Goal: Transaction & Acquisition: Book appointment/travel/reservation

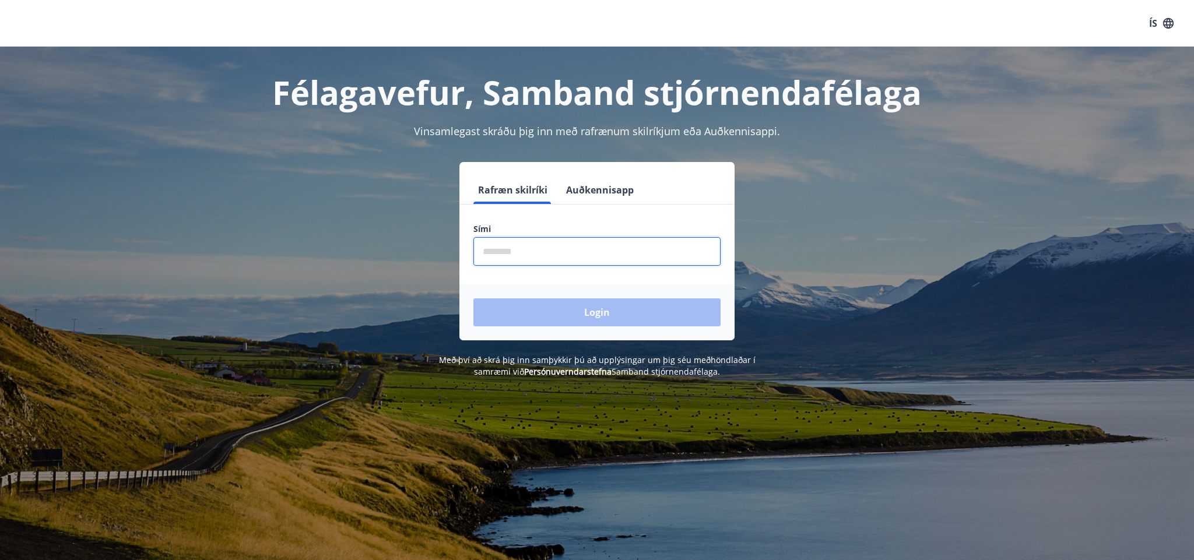
click at [525, 254] on input "phone" at bounding box center [596, 251] width 247 height 29
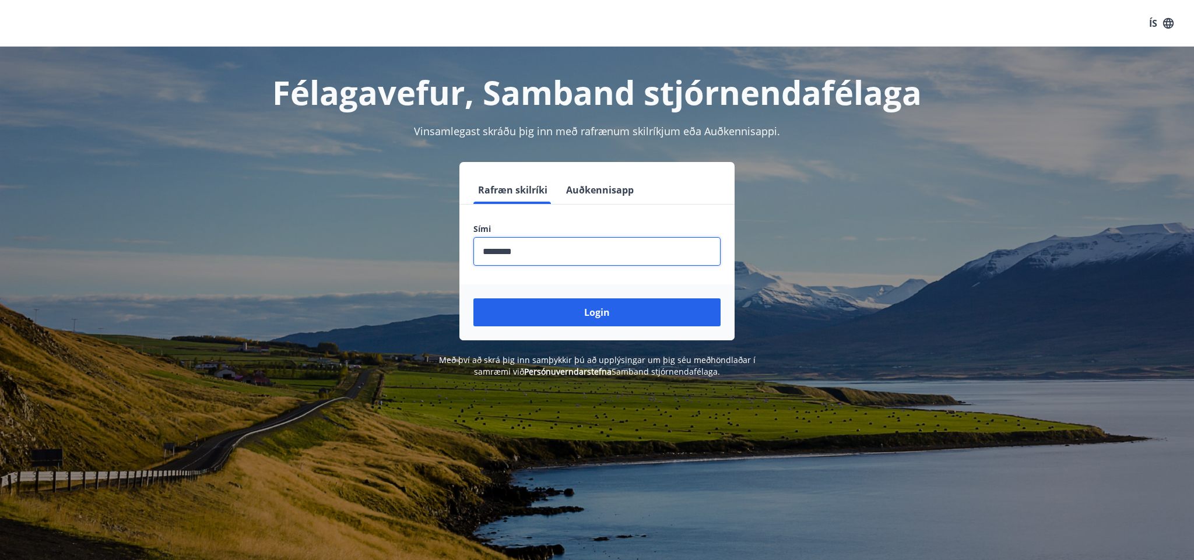
type input "********"
click at [597, 312] on button "Login" at bounding box center [596, 313] width 247 height 28
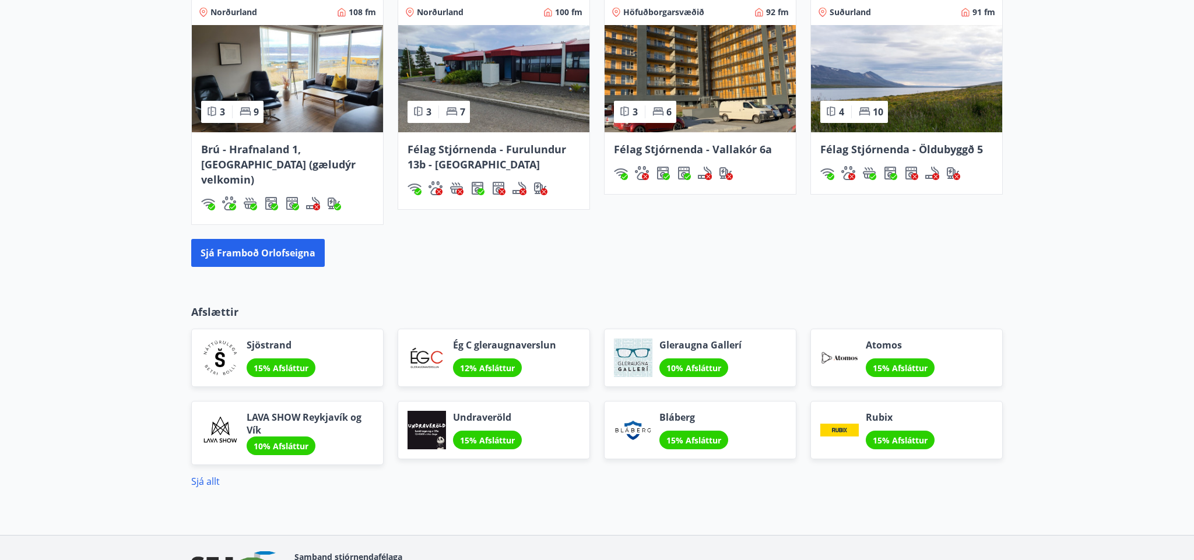
scroll to position [867, 0]
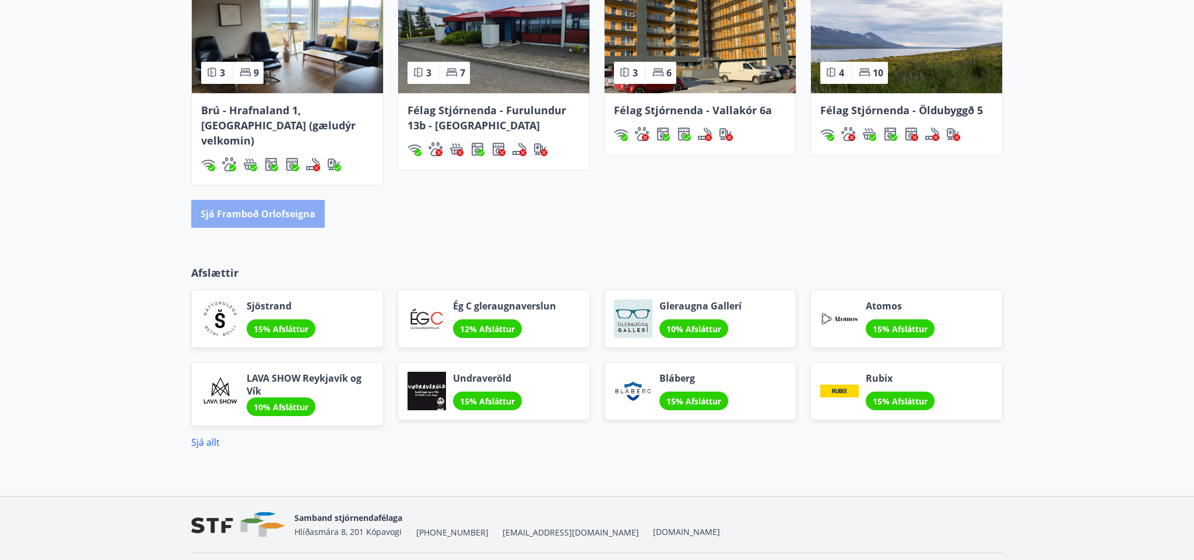
click at [290, 200] on button "Sjá framboð orlofseigna" at bounding box center [258, 214] width 134 height 28
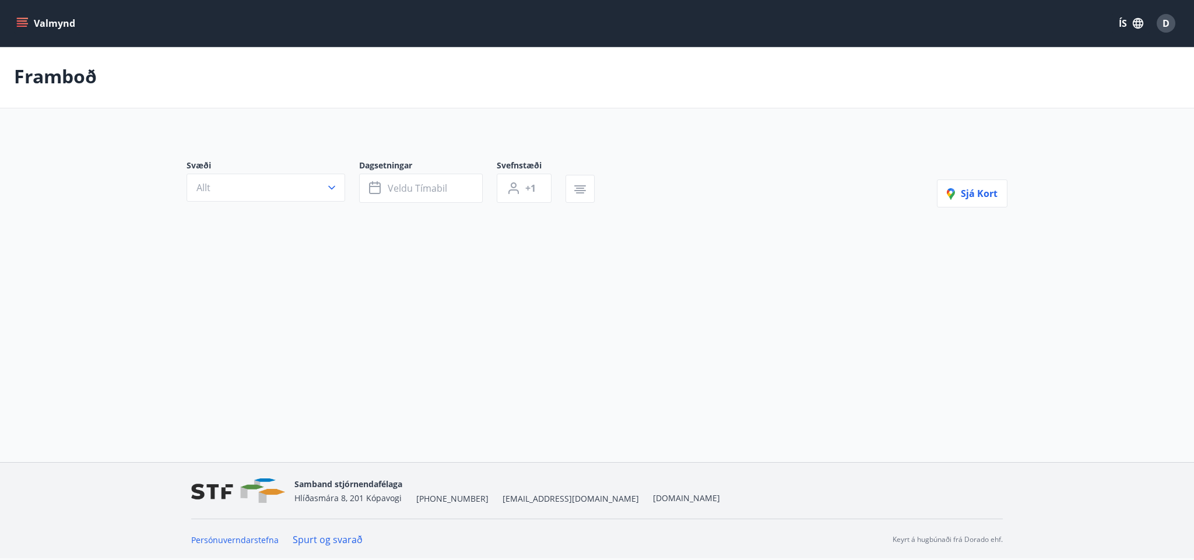
scroll to position [2, 0]
click at [333, 189] on icon "button" at bounding box center [332, 188] width 12 height 12
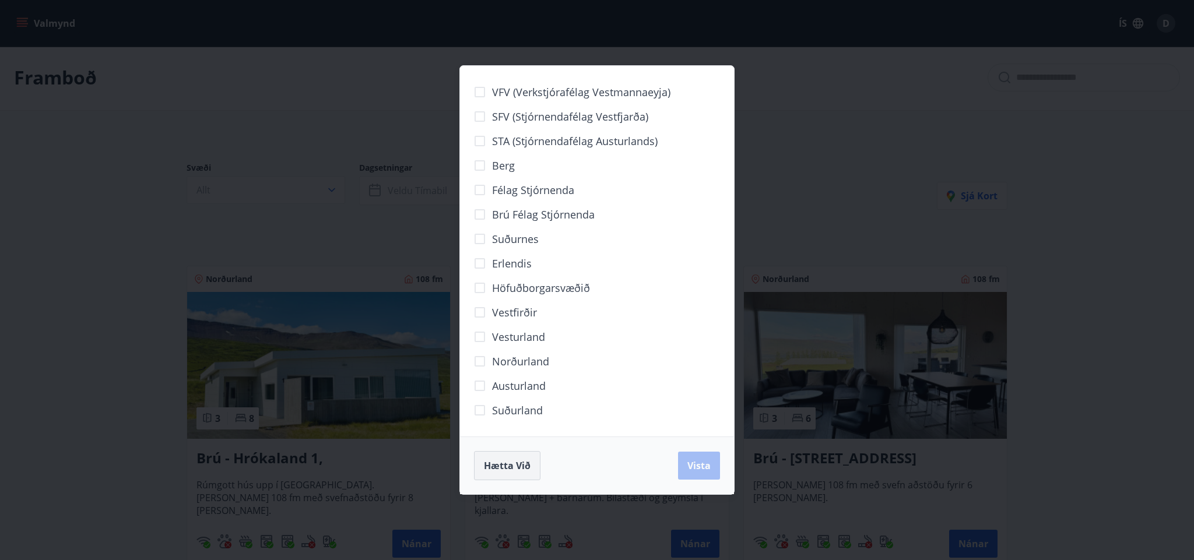
click at [516, 469] on span "Hætta við" at bounding box center [507, 465] width 47 height 13
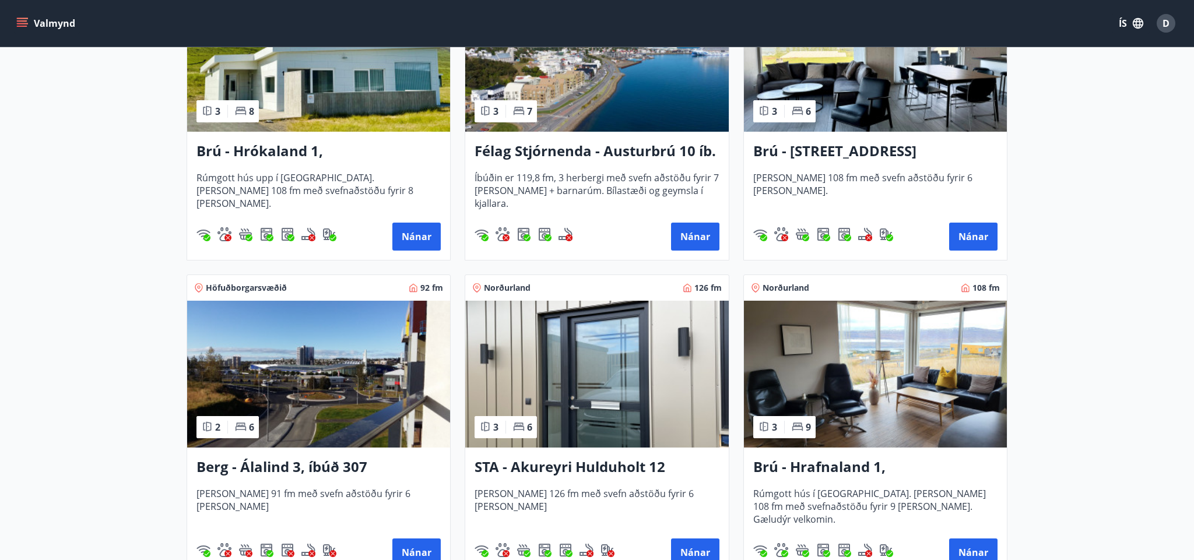
scroll to position [310, 0]
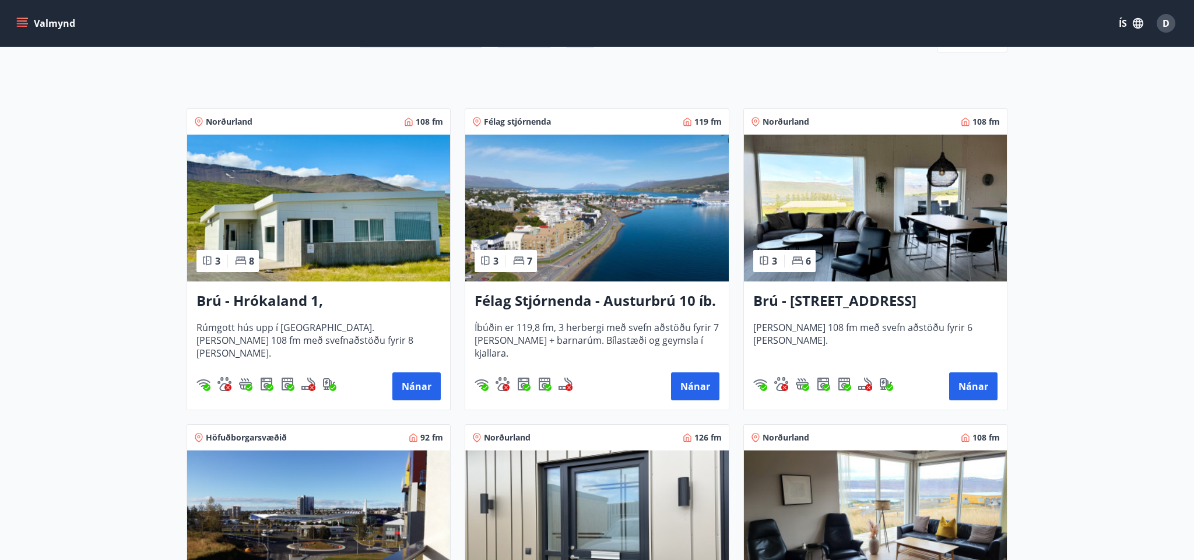
click at [630, 300] on h3 "Félag Stjórnenda - Austurbrú 10 íb. 201" at bounding box center [597, 301] width 244 height 21
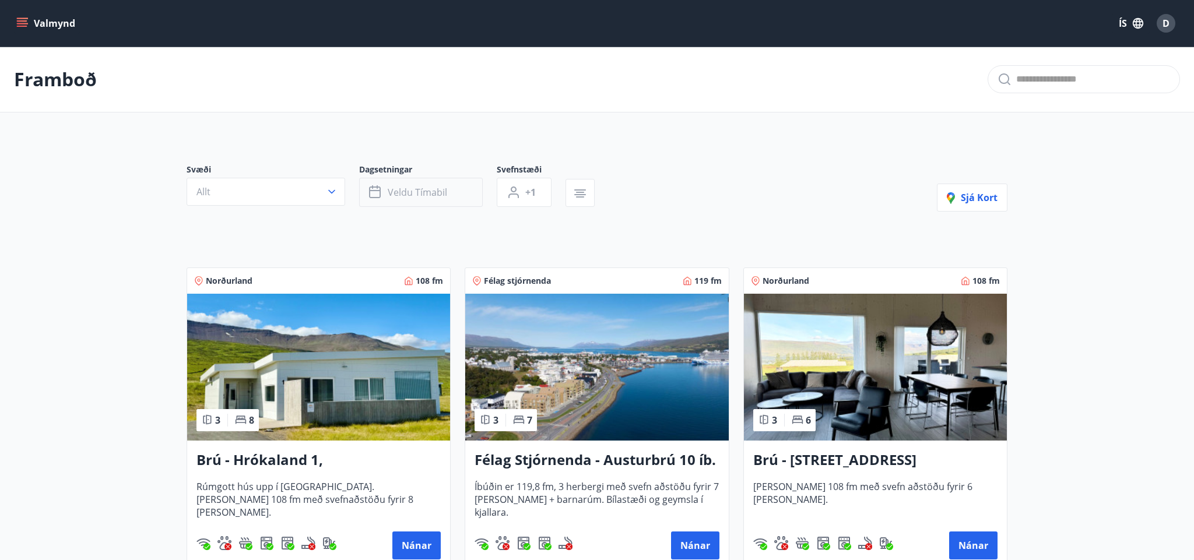
click at [454, 196] on button "Veldu tímabil" at bounding box center [421, 192] width 124 height 29
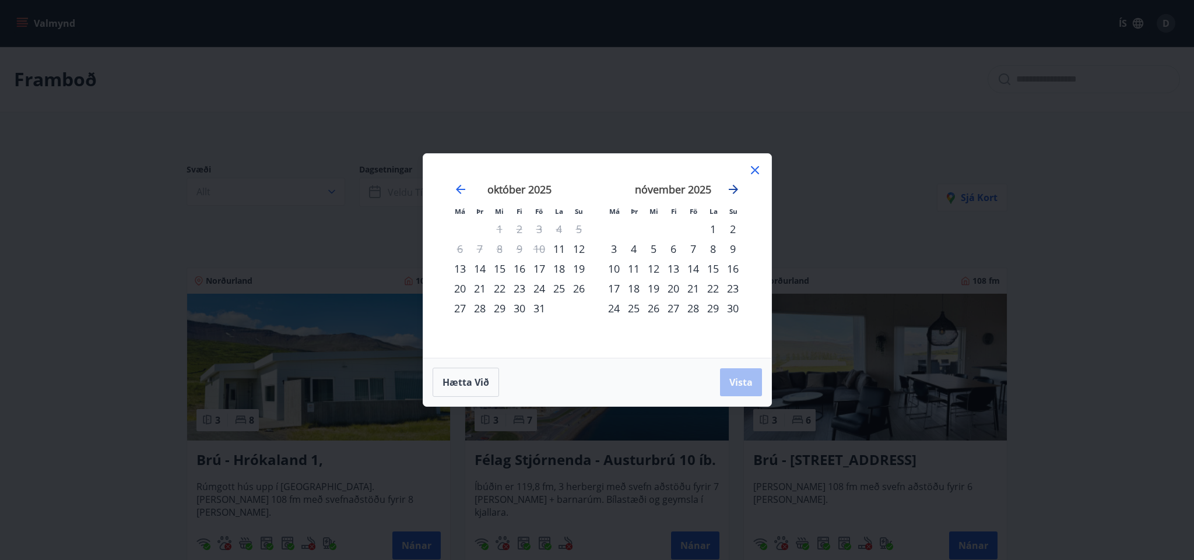
click at [736, 190] on icon "Move forward to switch to the next month." at bounding box center [733, 189] width 9 height 9
click at [616, 287] on div "22" at bounding box center [614, 289] width 20 height 20
click at [736, 288] on div "28" at bounding box center [733, 289] width 20 height 20
click at [752, 389] on button "Vista" at bounding box center [741, 382] width 42 height 28
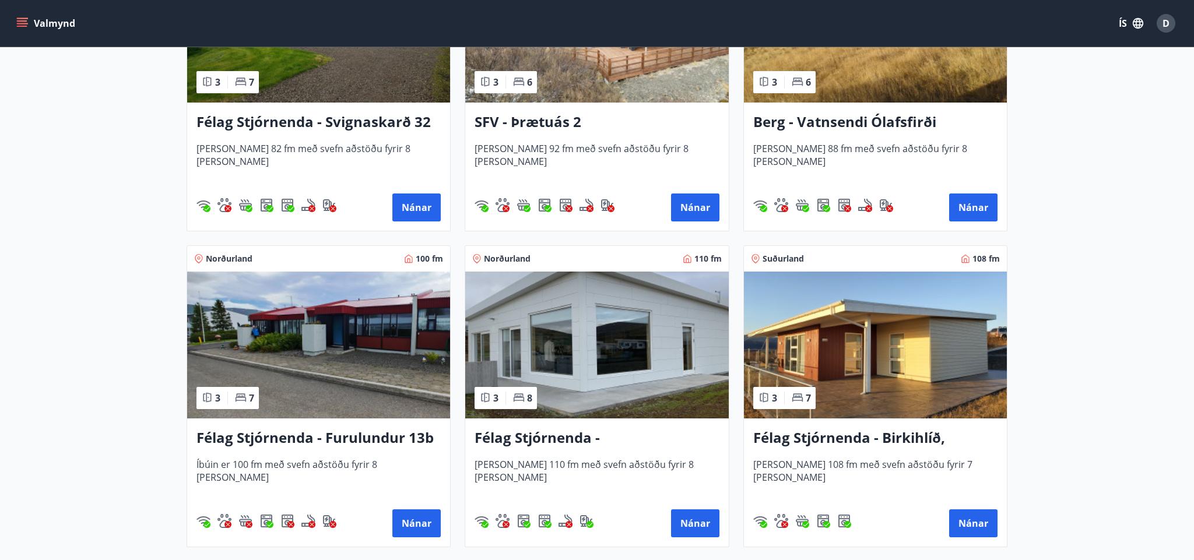
scroll to position [1397, 0]
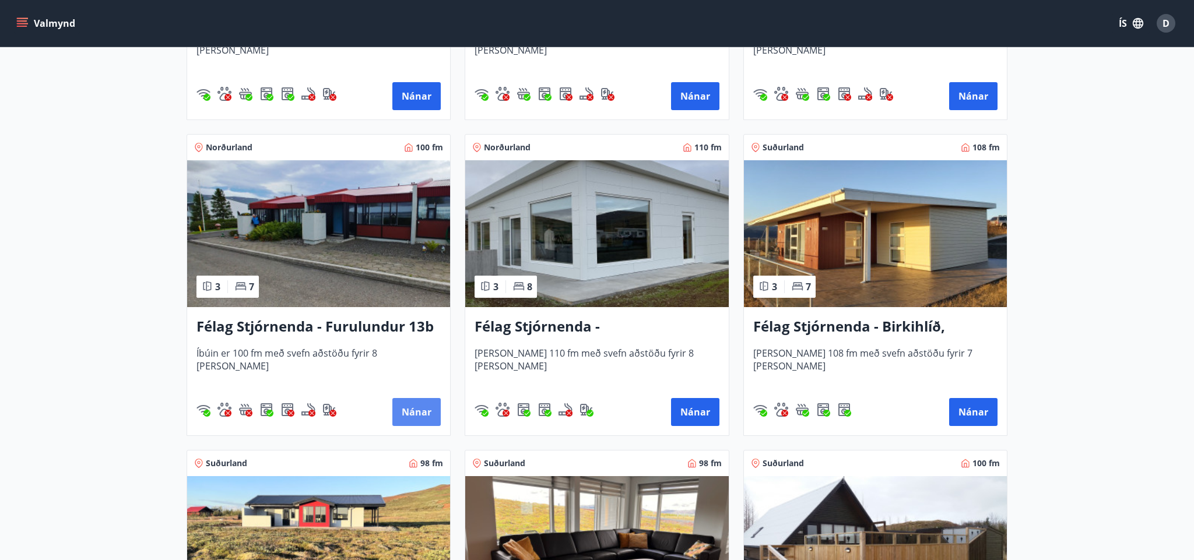
click at [431, 402] on button "Nánar" at bounding box center [416, 412] width 48 height 28
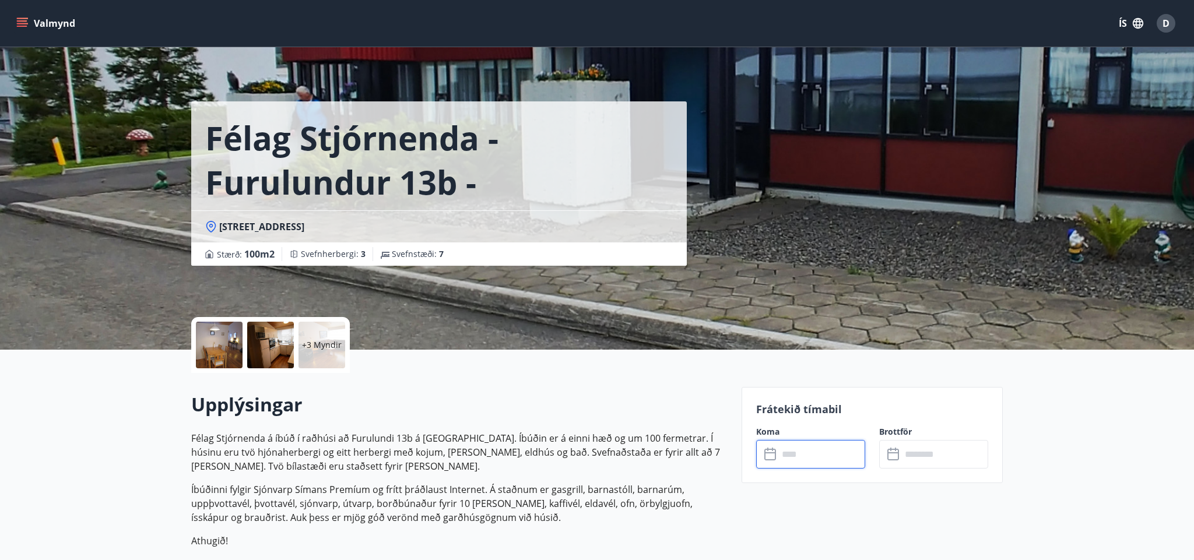
click at [809, 448] on input "text" at bounding box center [821, 454] width 87 height 29
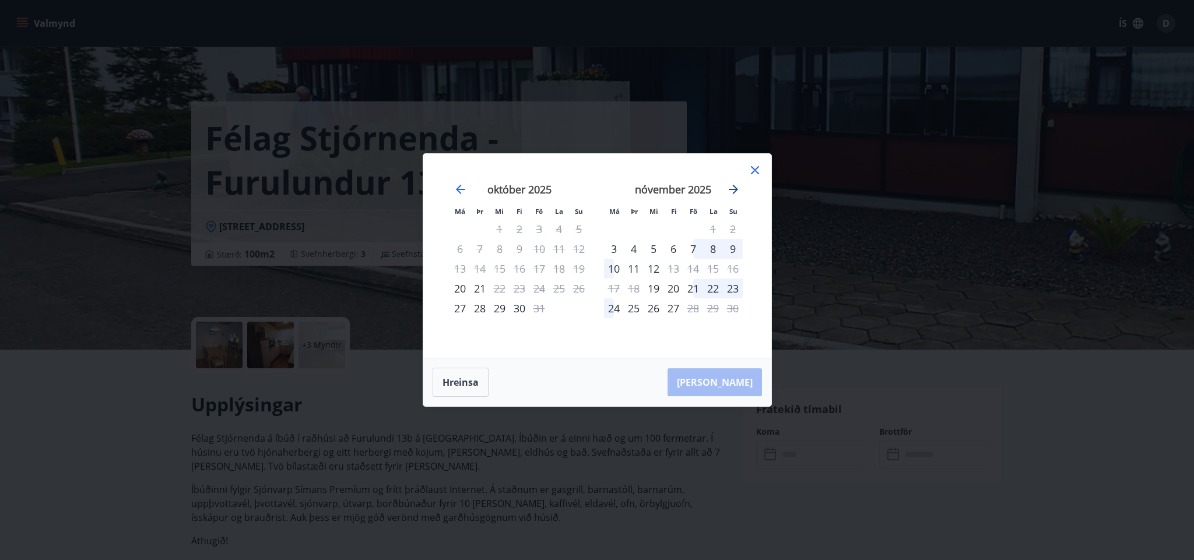
click at [739, 189] on icon "Move forward to switch to the next month." at bounding box center [733, 189] width 14 height 14
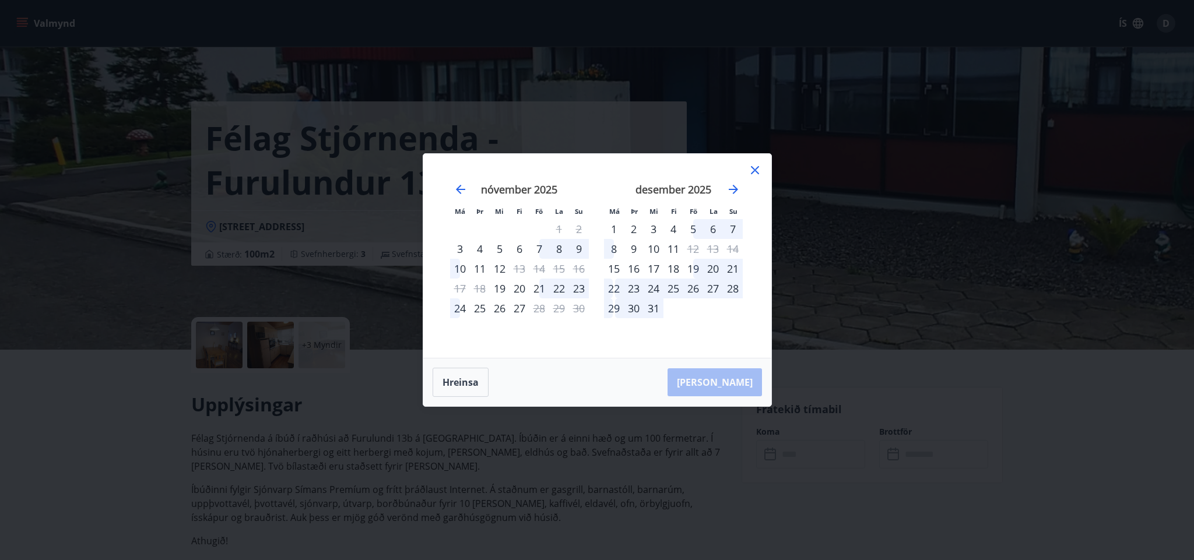
click at [615, 289] on div "22" at bounding box center [614, 289] width 20 height 20
click at [735, 288] on div "28" at bounding box center [733, 289] width 20 height 20
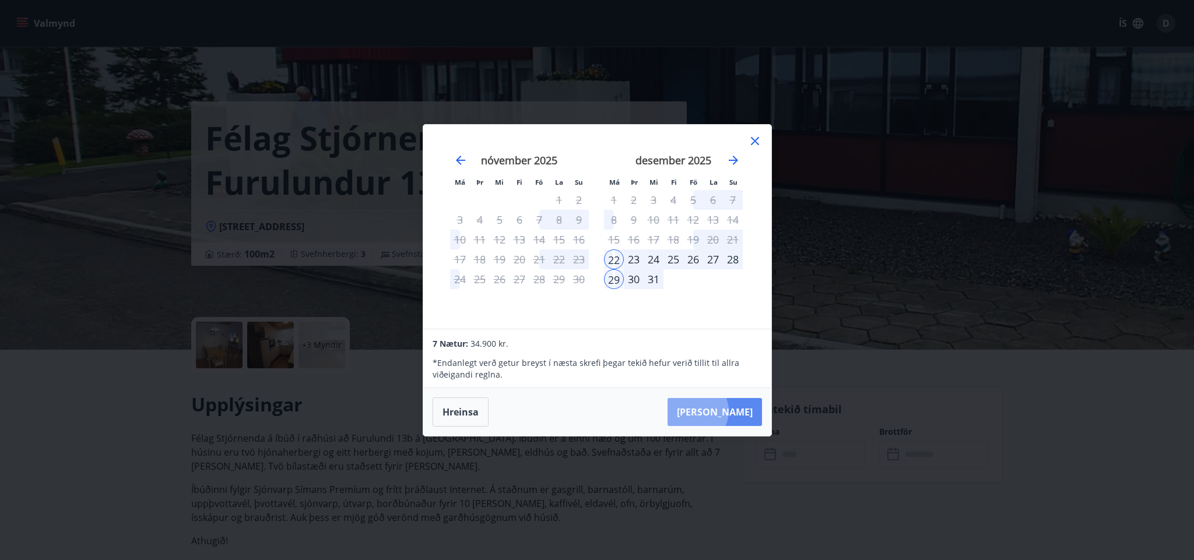
click at [731, 411] on button "[PERSON_NAME]" at bounding box center [715, 412] width 94 height 28
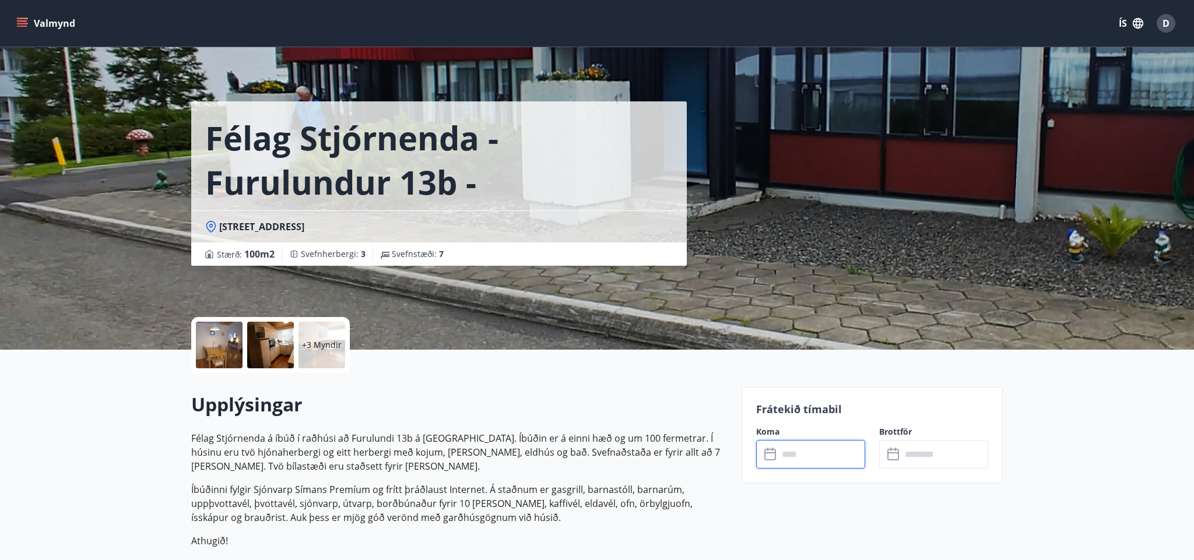
type input "******"
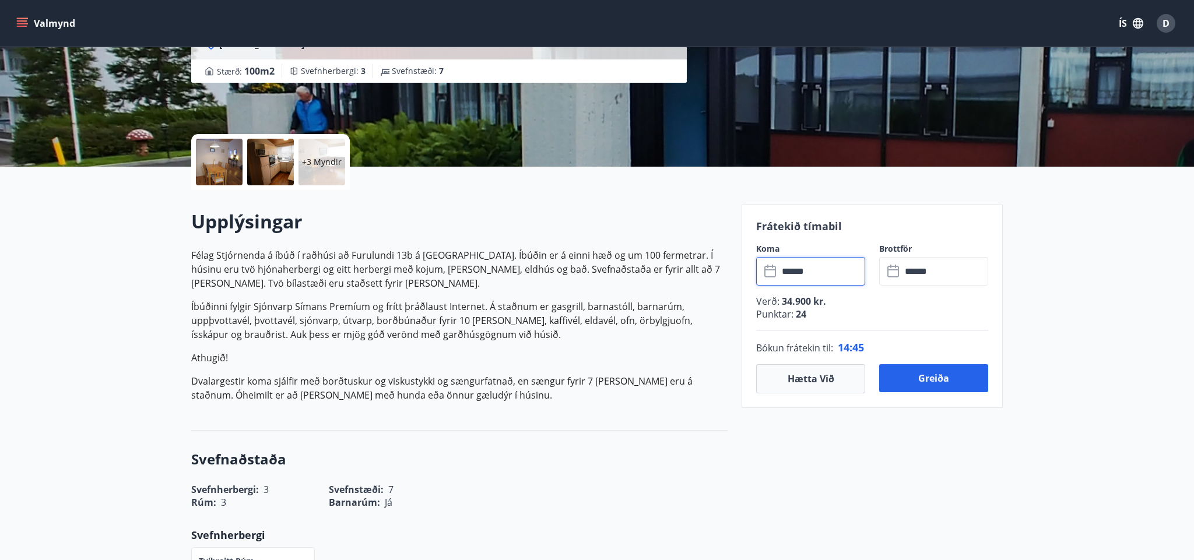
scroll to position [175, 0]
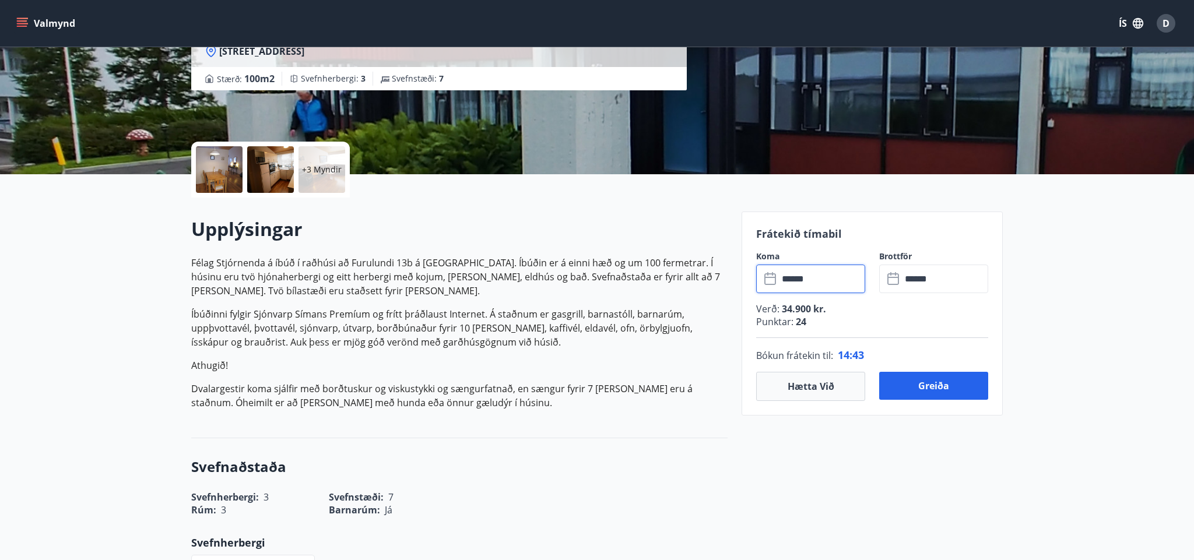
drag, startPoint x: 794, startPoint y: 383, endPoint x: 778, endPoint y: 368, distance: 21.9
click at [794, 383] on button "Hætta við" at bounding box center [810, 386] width 109 height 29
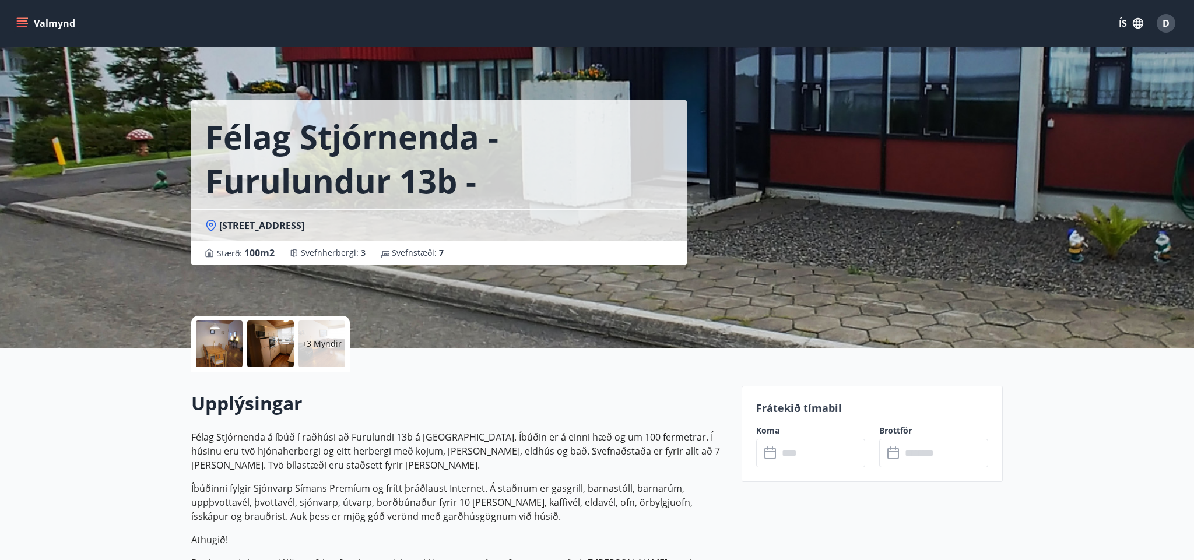
scroll to position [4, 0]
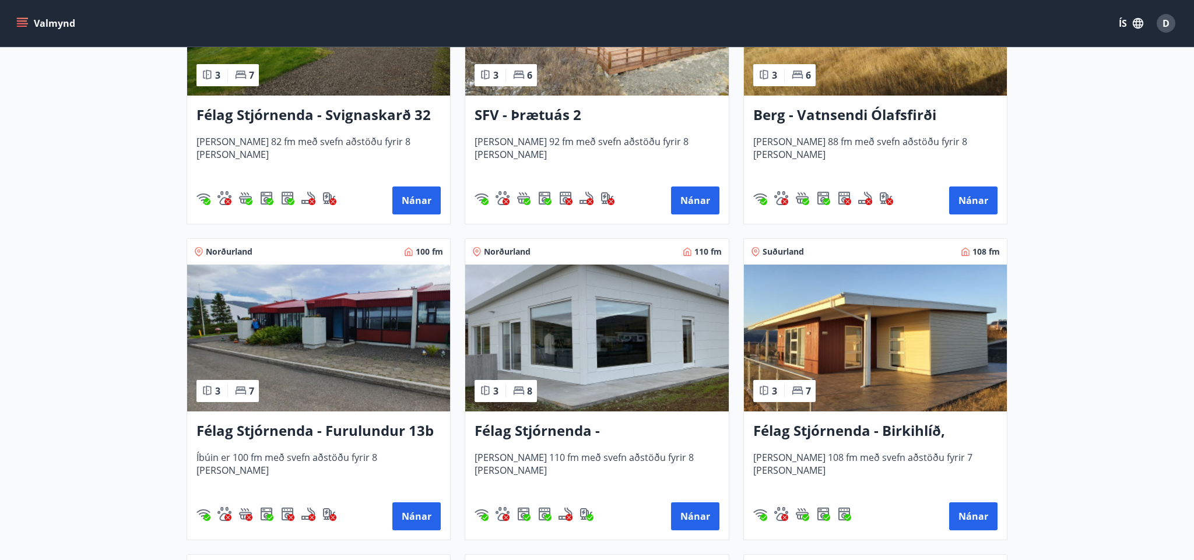
scroll to position [1299, 0]
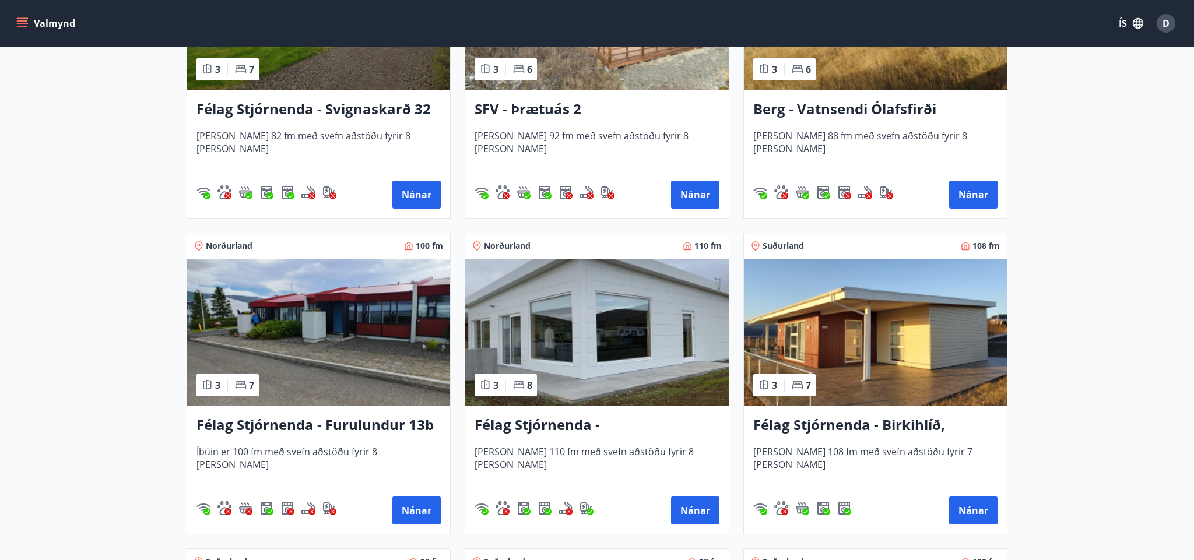
click at [591, 426] on h3 "Félag Stjórnenda - [GEOGRAPHIC_DATA] 7" at bounding box center [597, 425] width 244 height 21
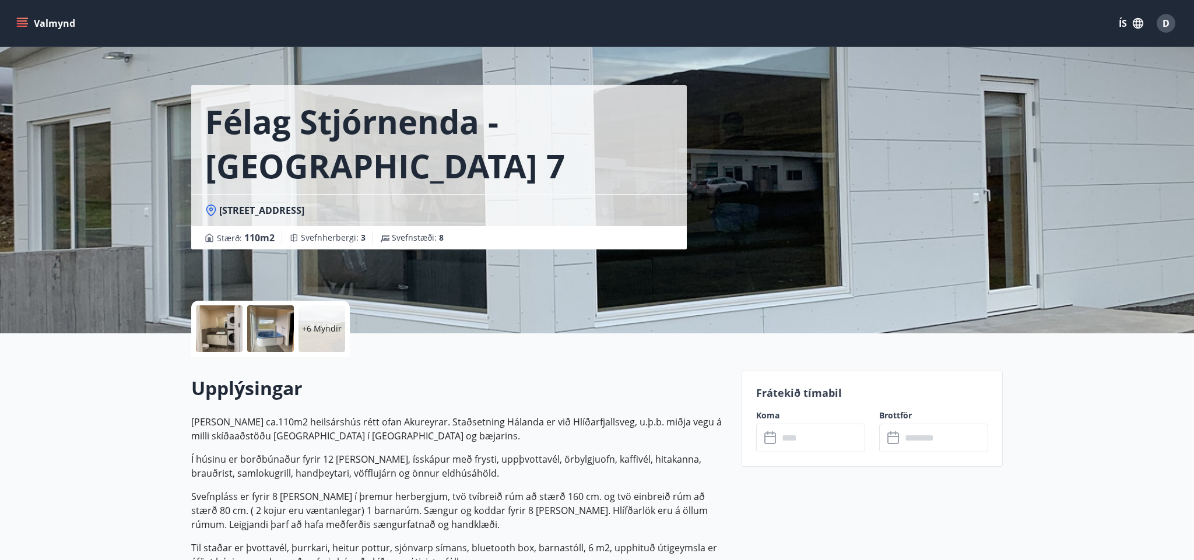
scroll to position [23, 0]
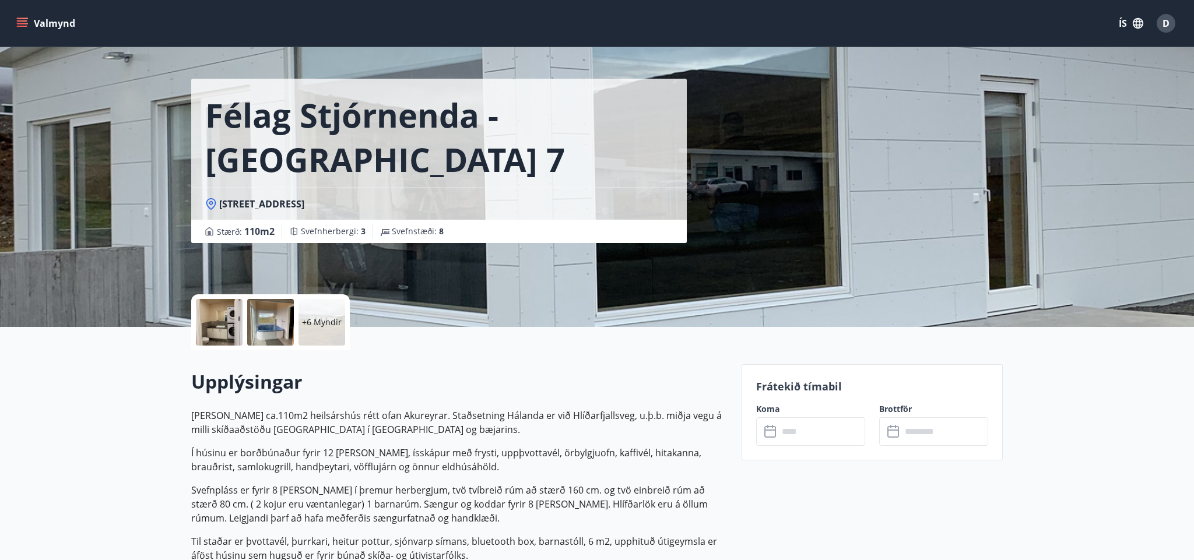
click at [264, 327] on div at bounding box center [270, 322] width 47 height 47
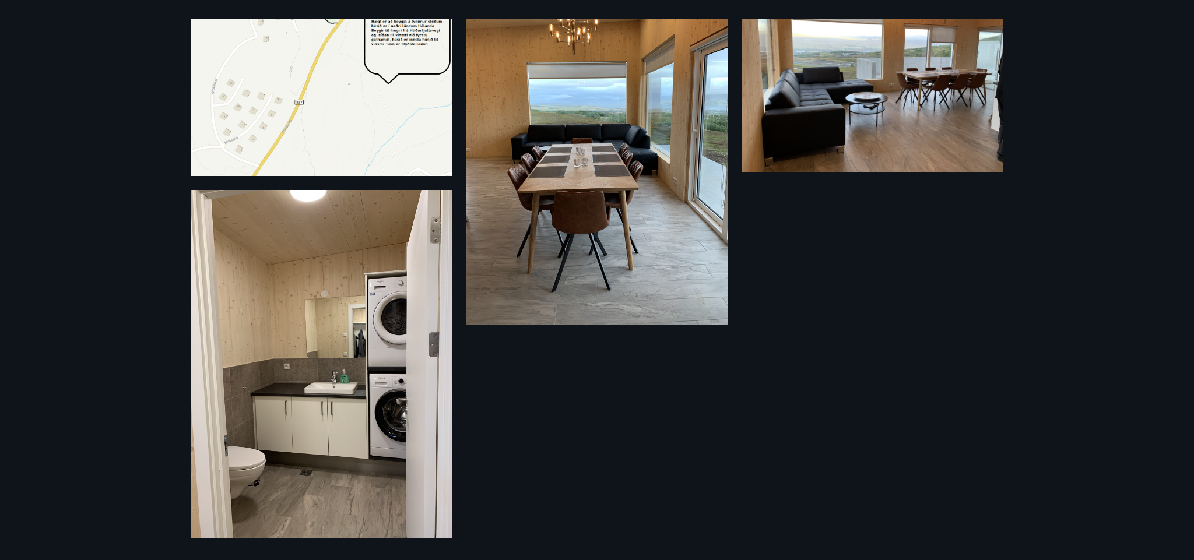
scroll to position [89, 0]
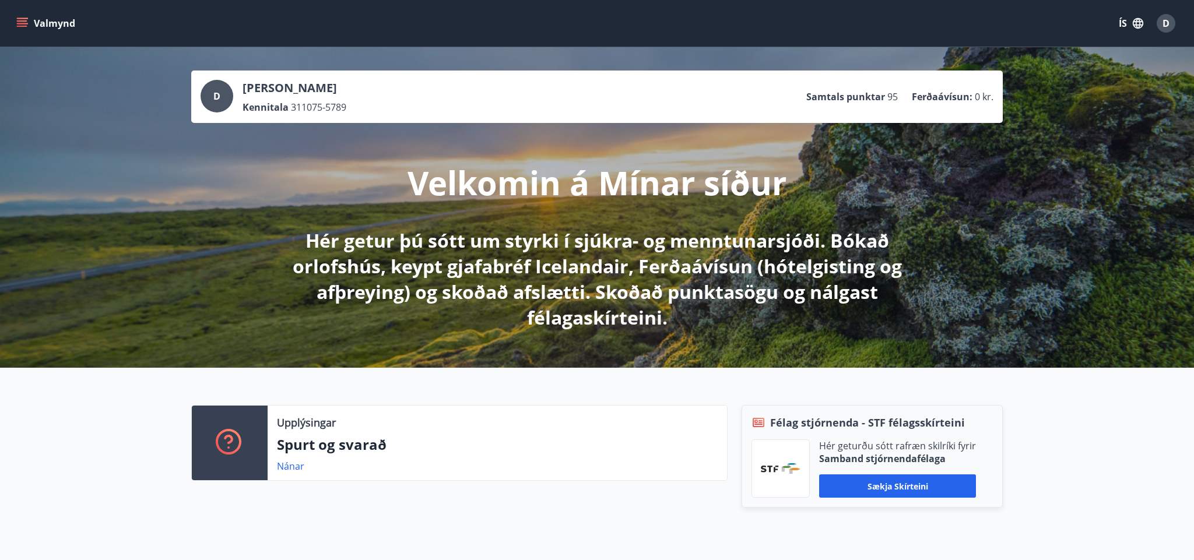
click at [22, 24] on icon "menu" at bounding box center [22, 23] width 12 height 12
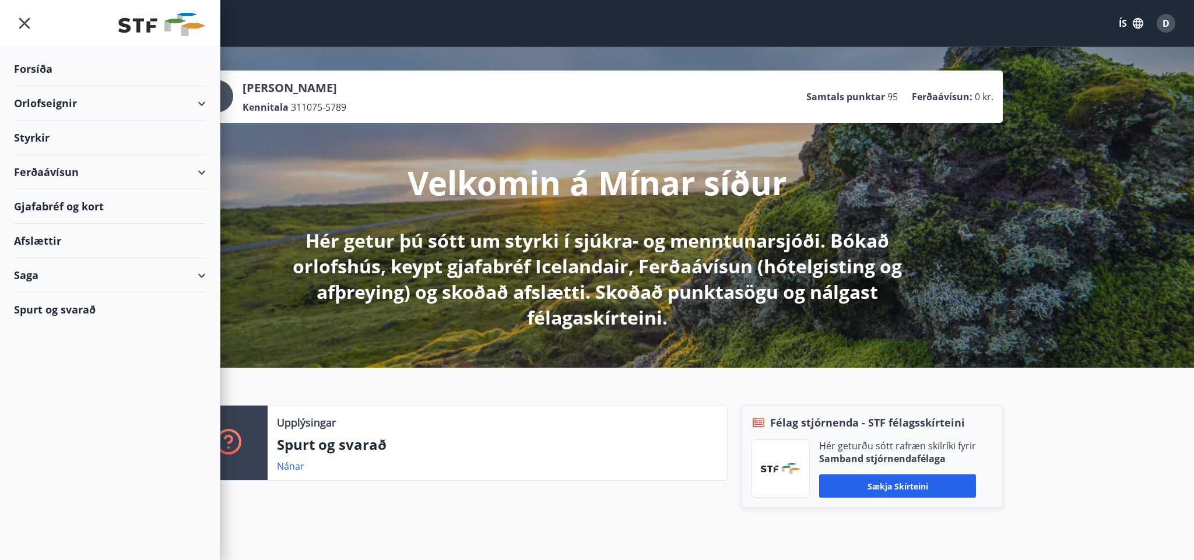
click at [199, 101] on div "Orlofseignir" at bounding box center [110, 103] width 192 height 34
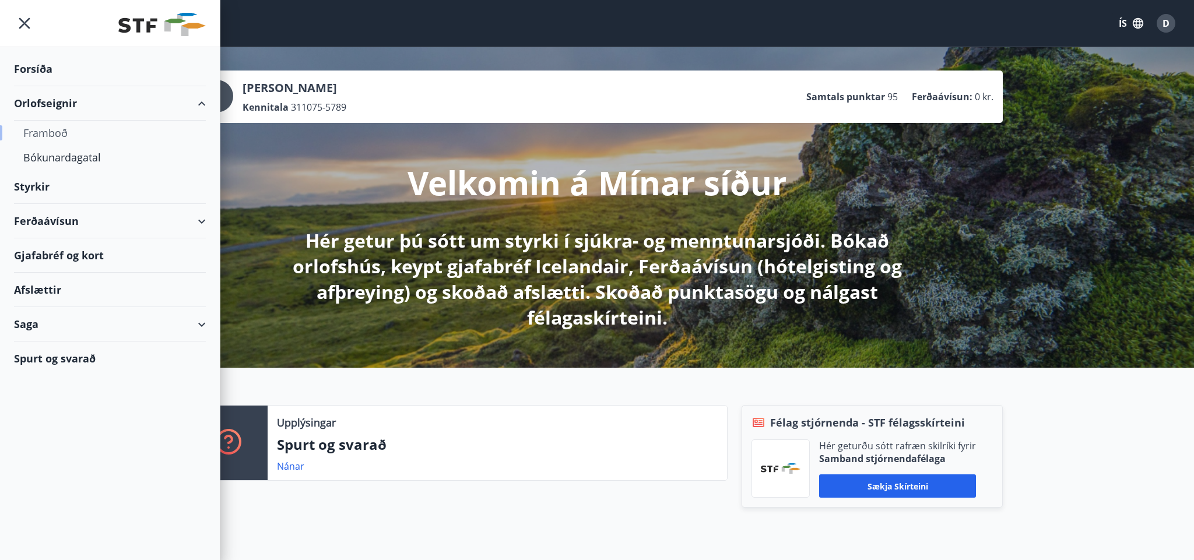
click at [65, 134] on div "Framboð" at bounding box center [109, 133] width 173 height 24
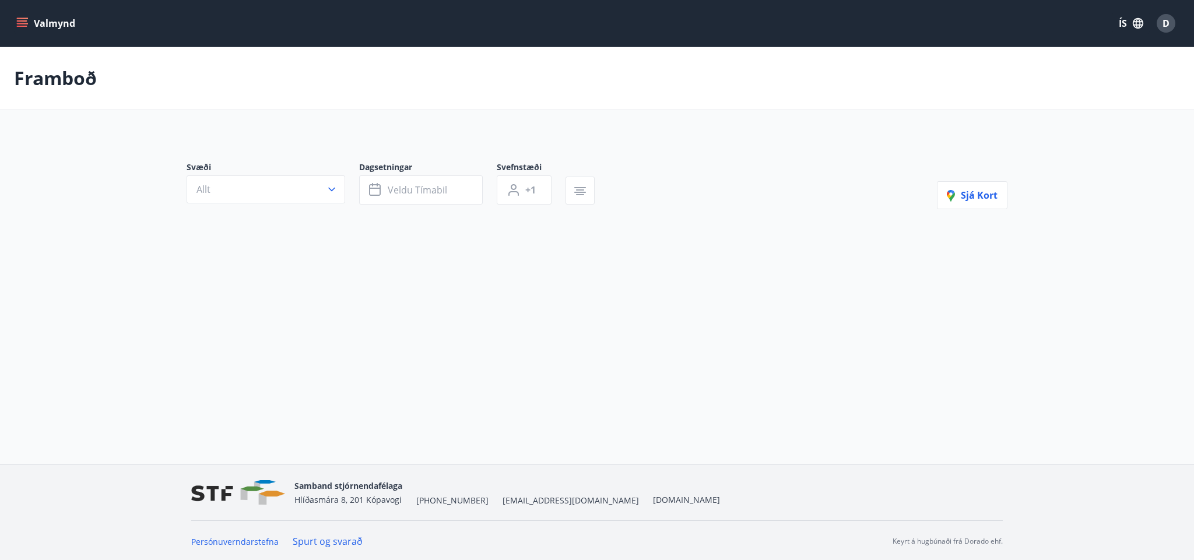
click at [22, 22] on icon "menu" at bounding box center [22, 20] width 10 height 1
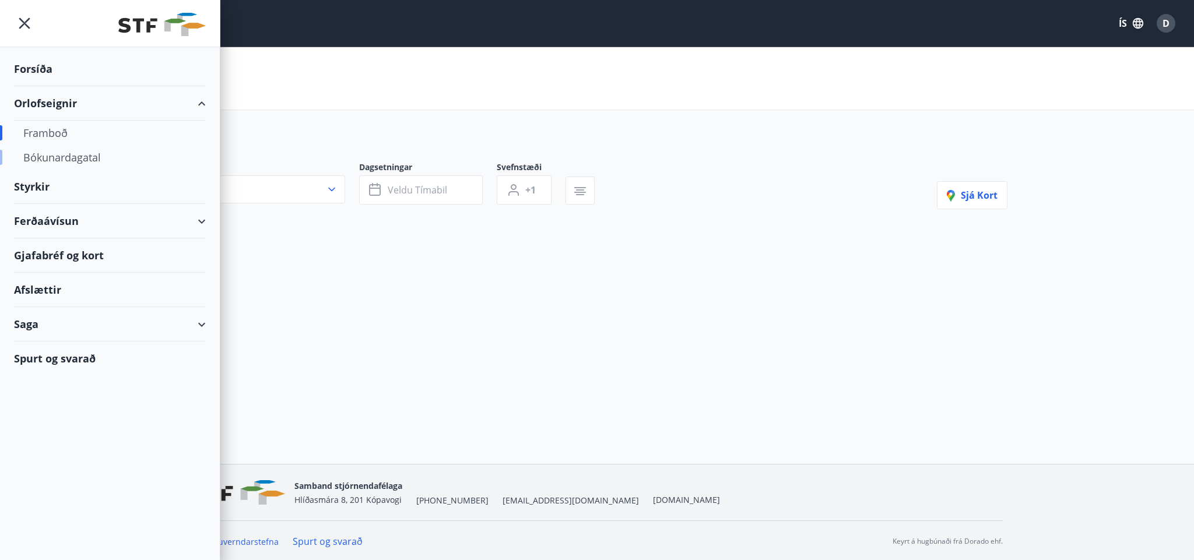
click at [94, 155] on div "Bókunardagatal" at bounding box center [109, 157] width 173 height 24
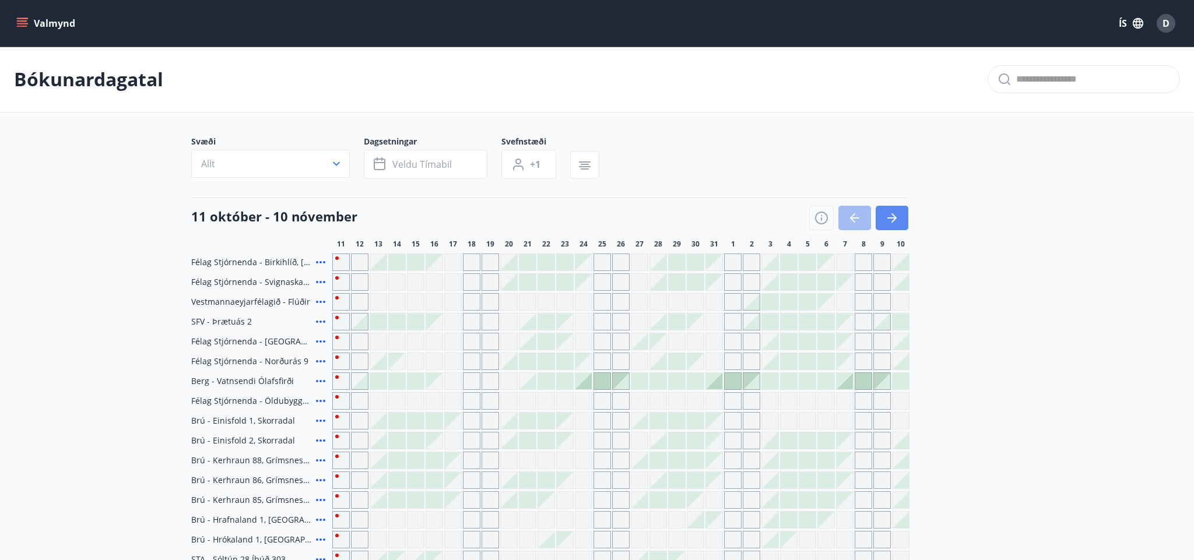
click at [893, 217] on icon "button" at bounding box center [891, 217] width 9 height 1
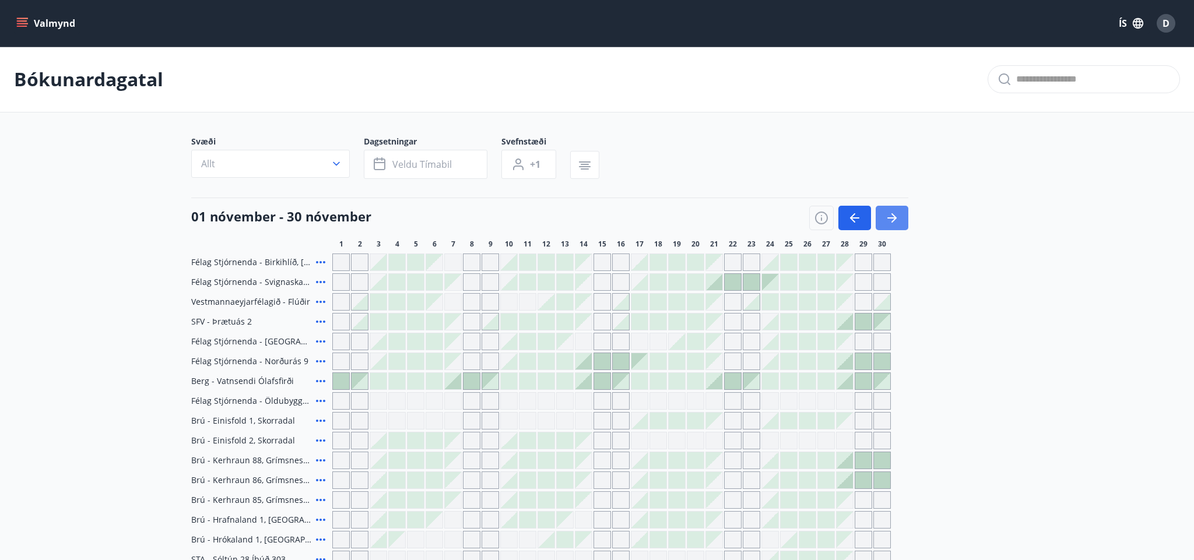
click at [893, 219] on icon "button" at bounding box center [892, 218] width 14 height 14
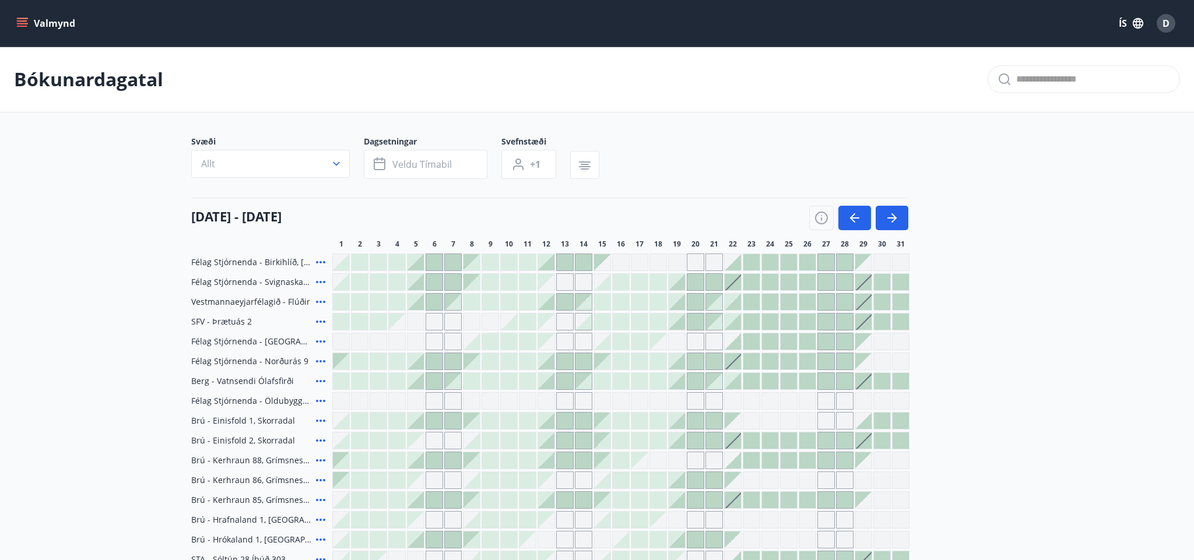
scroll to position [1, 0]
click at [819, 219] on icon "button" at bounding box center [821, 217] width 14 height 14
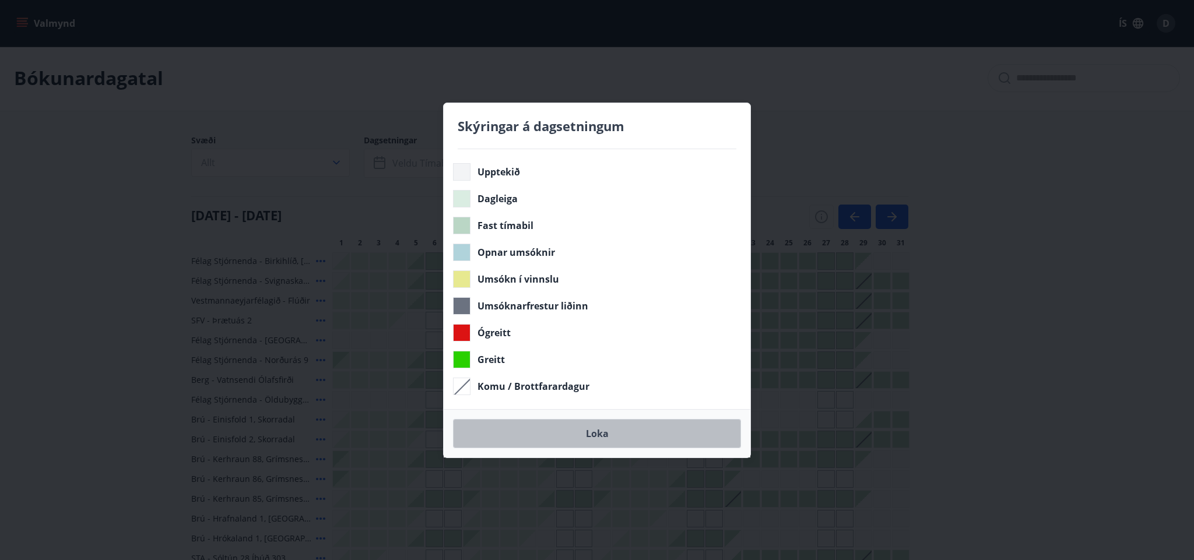
click at [615, 438] on button "Loka" at bounding box center [597, 433] width 288 height 29
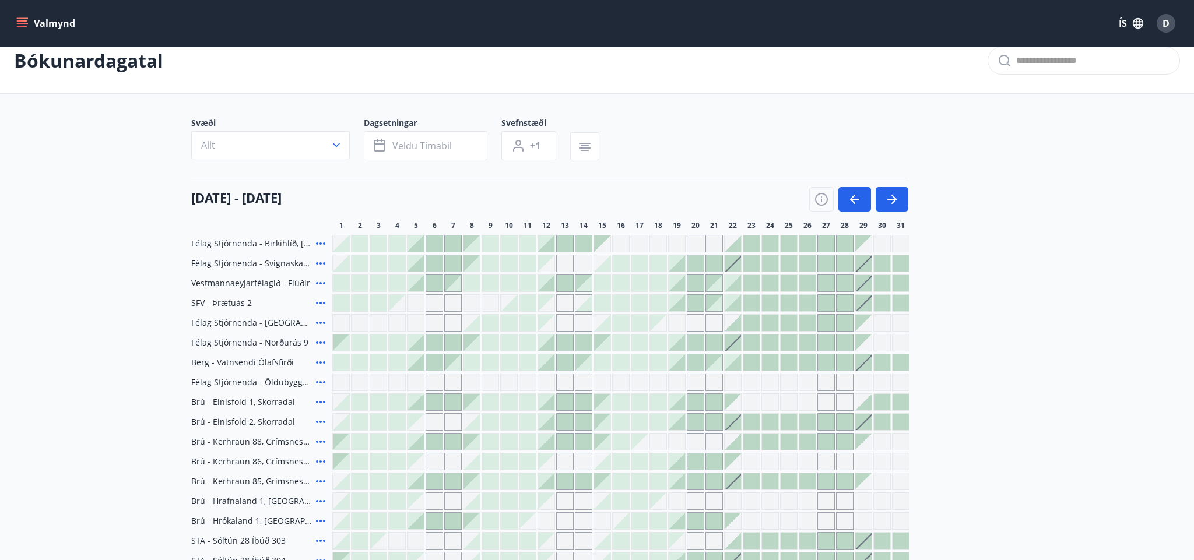
scroll to position [28, 0]
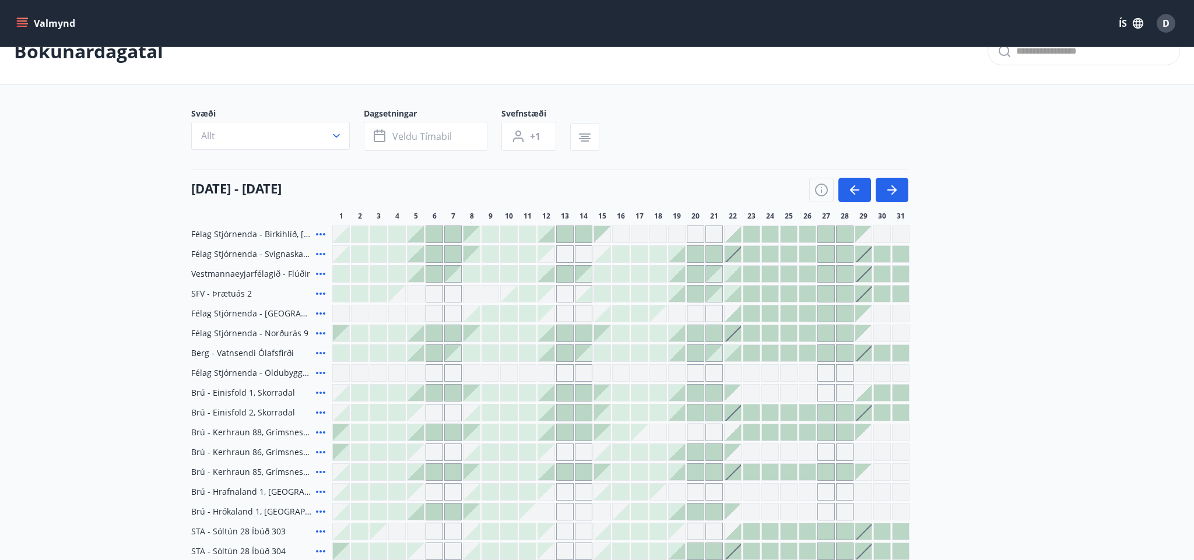
click at [322, 374] on icon at bounding box center [321, 373] width 14 height 14
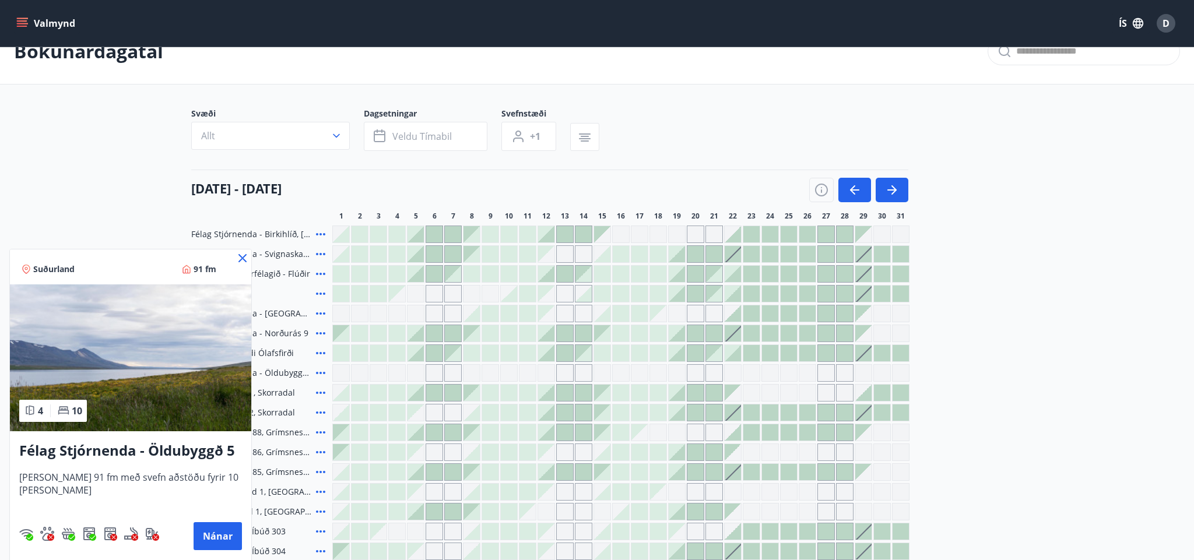
click at [238, 256] on icon at bounding box center [242, 258] width 8 height 8
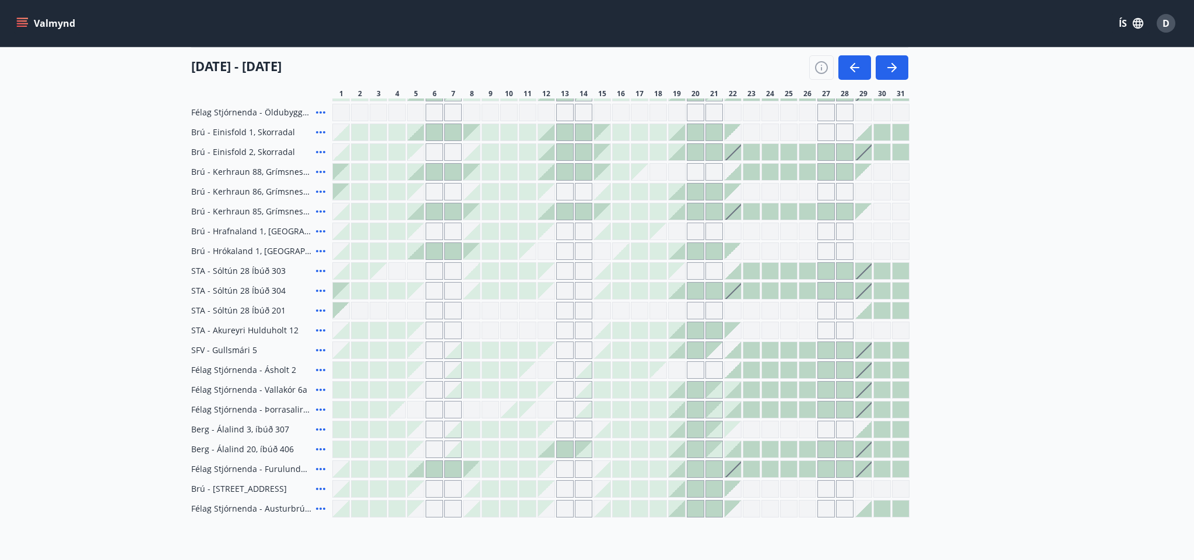
scroll to position [290, 0]
click at [736, 472] on div at bounding box center [733, 468] width 16 height 16
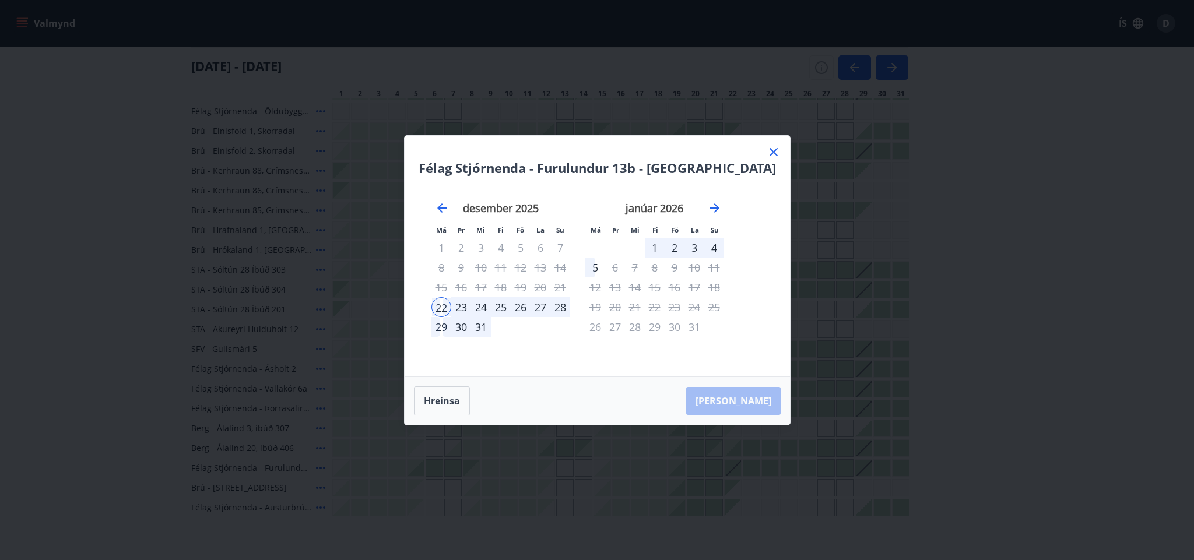
click at [770, 153] on icon at bounding box center [774, 152] width 8 height 8
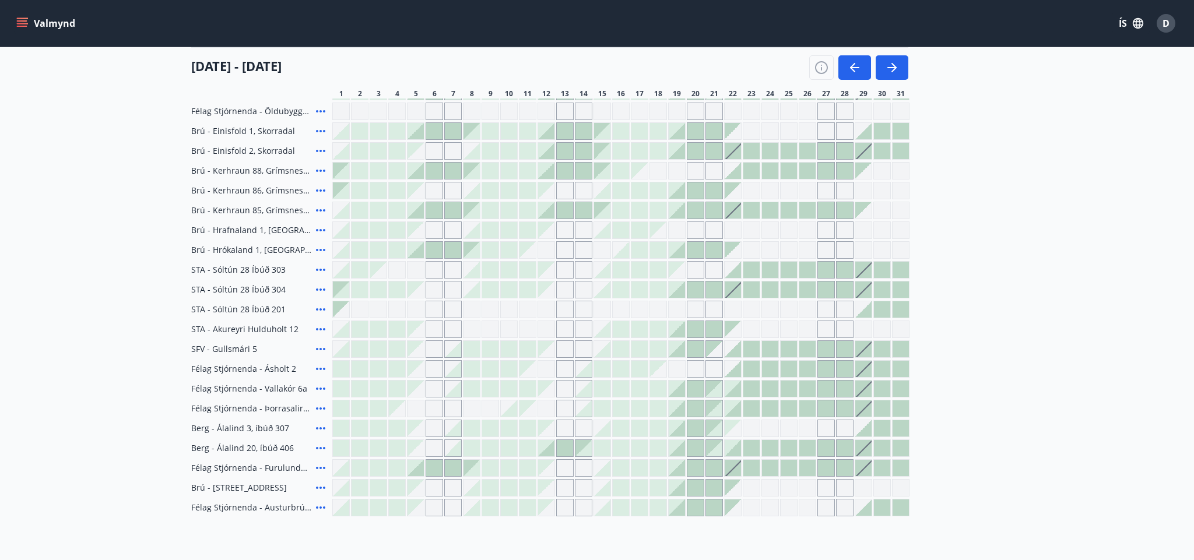
click at [768, 329] on div "Gráir dagar eru ekki bókanlegir" at bounding box center [769, 329] width 17 height 17
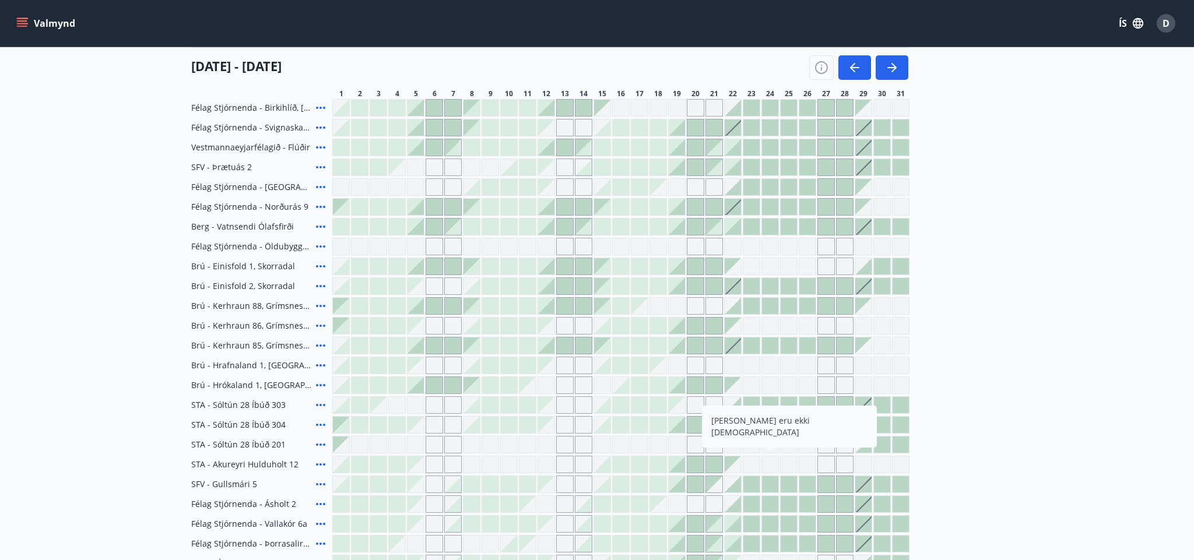
scroll to position [164, 0]
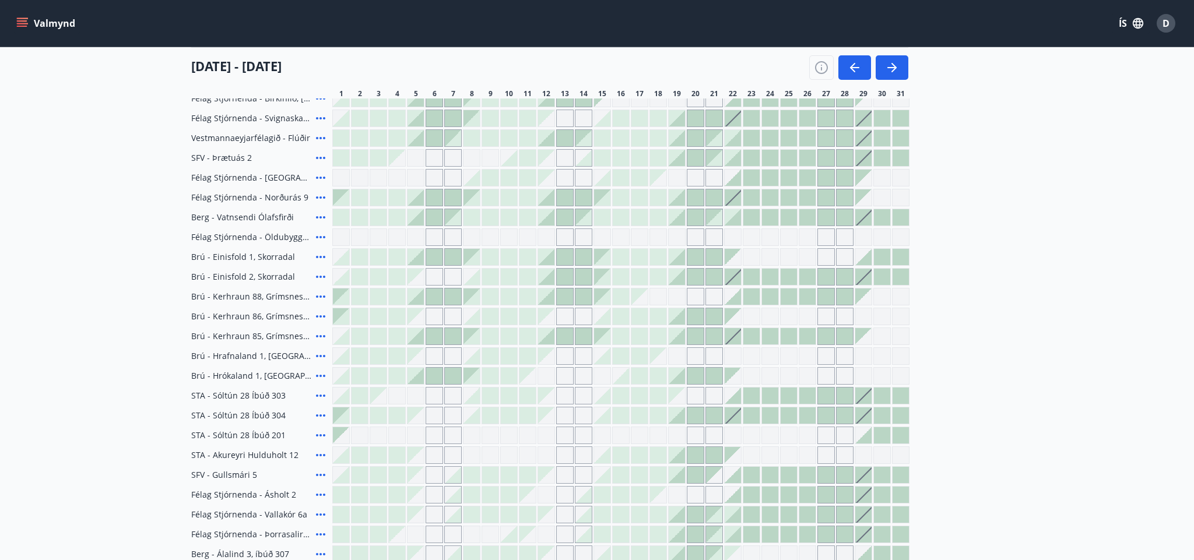
click at [321, 177] on icon at bounding box center [320, 178] width 9 height 2
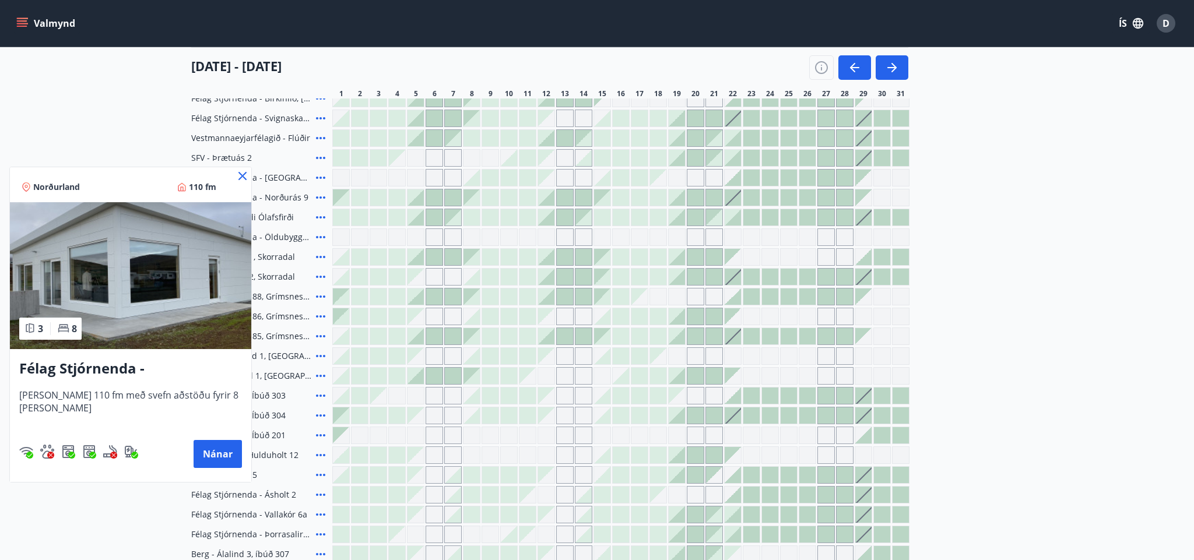
click at [241, 177] on icon at bounding box center [242, 176] width 8 height 8
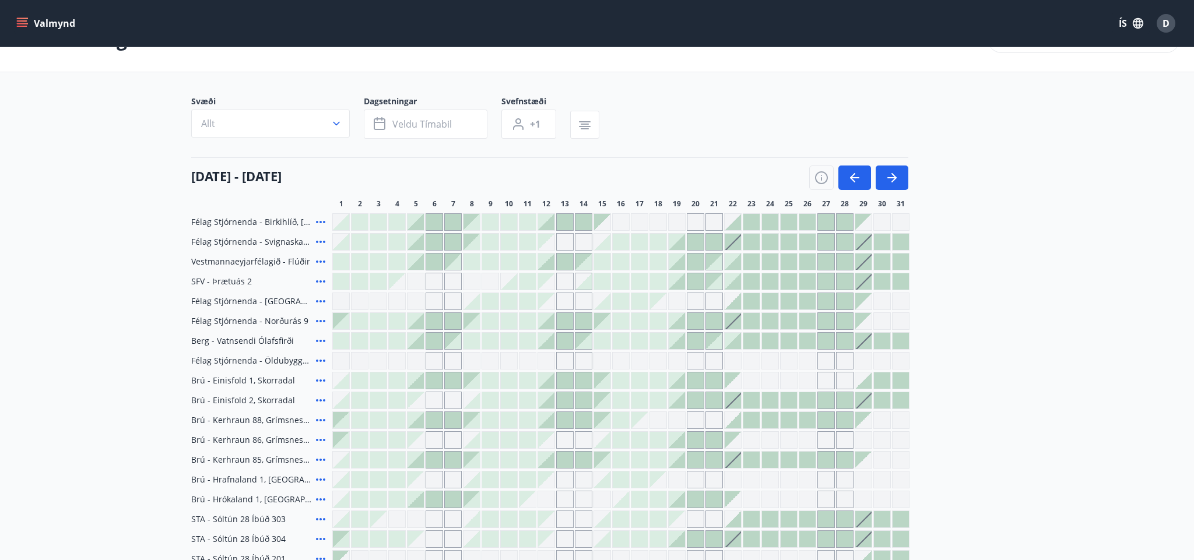
scroll to position [40, 0]
click at [343, 122] on button "Allt" at bounding box center [270, 124] width 159 height 28
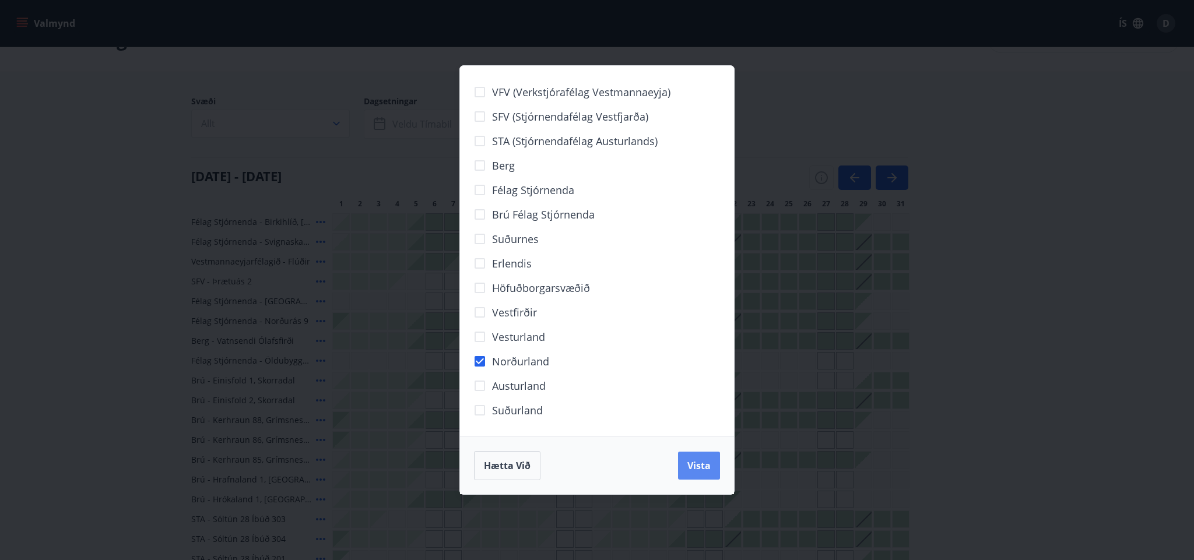
click at [708, 469] on span "Vista" at bounding box center [698, 465] width 23 height 13
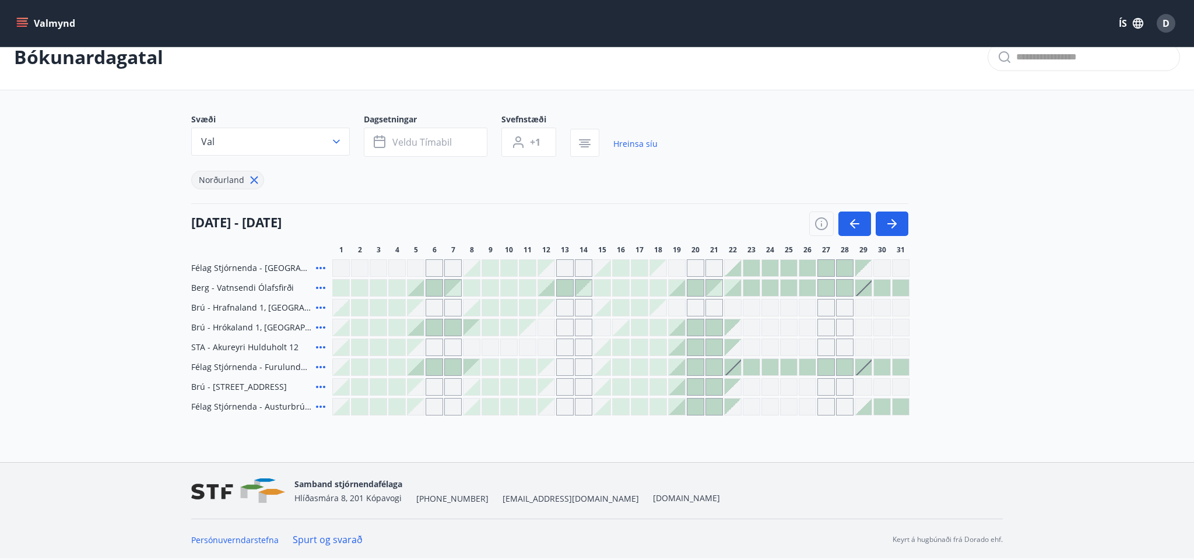
scroll to position [22, 0]
click at [318, 306] on icon at bounding box center [321, 308] width 14 height 14
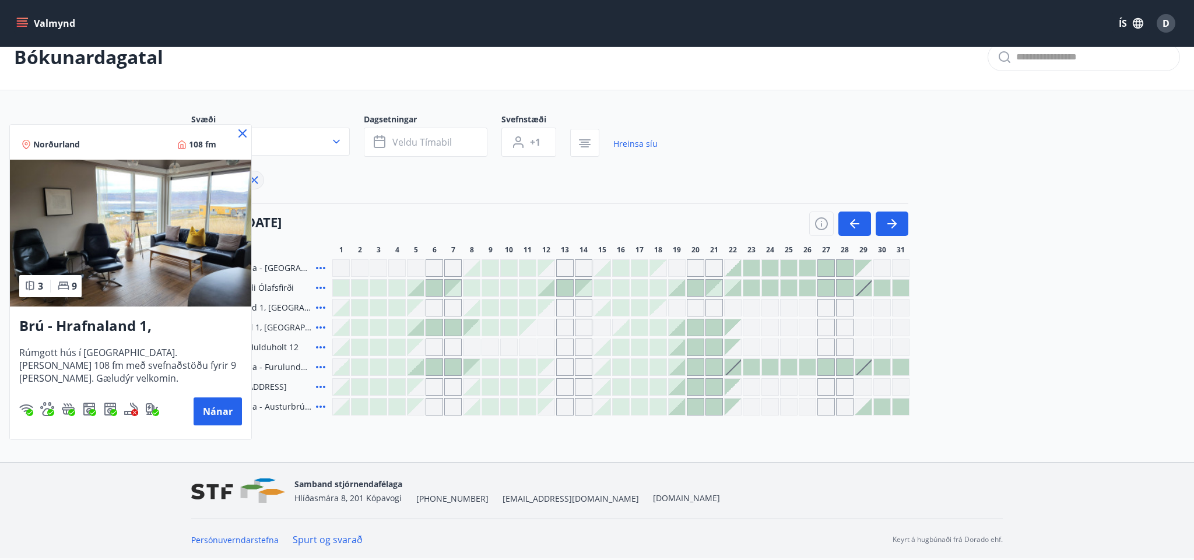
click at [244, 133] on icon at bounding box center [243, 134] width 14 height 14
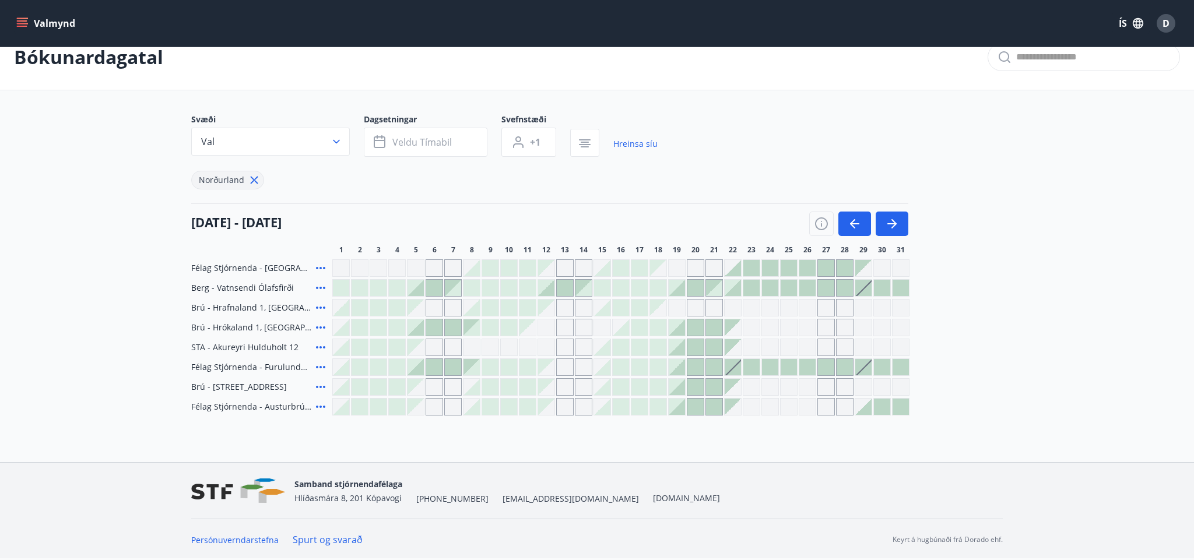
scroll to position [21, 0]
click at [735, 372] on div at bounding box center [733, 368] width 16 height 16
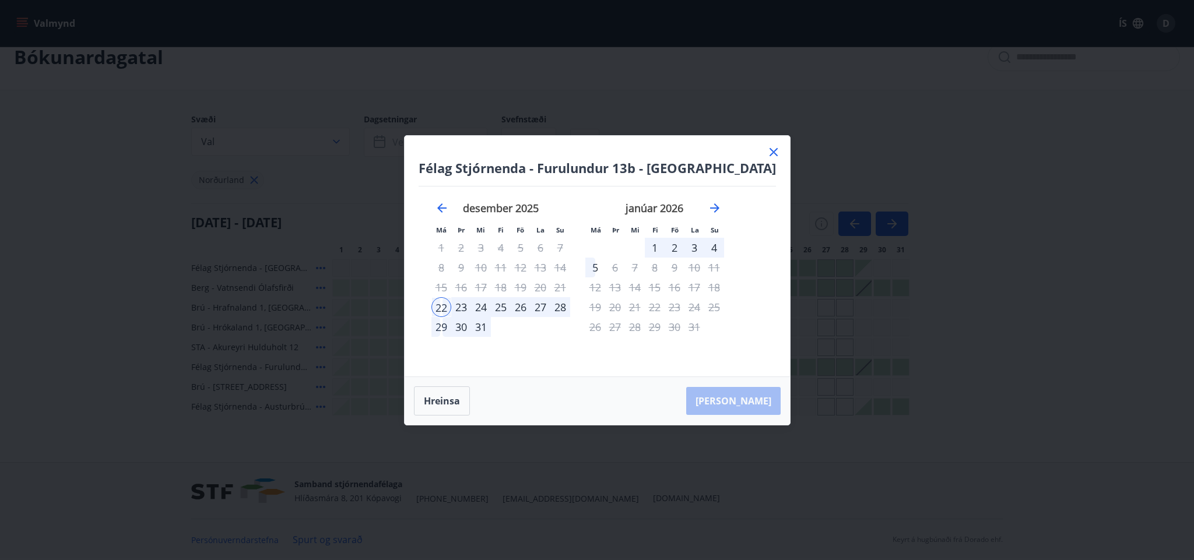
click at [451, 329] on div "29" at bounding box center [441, 327] width 20 height 20
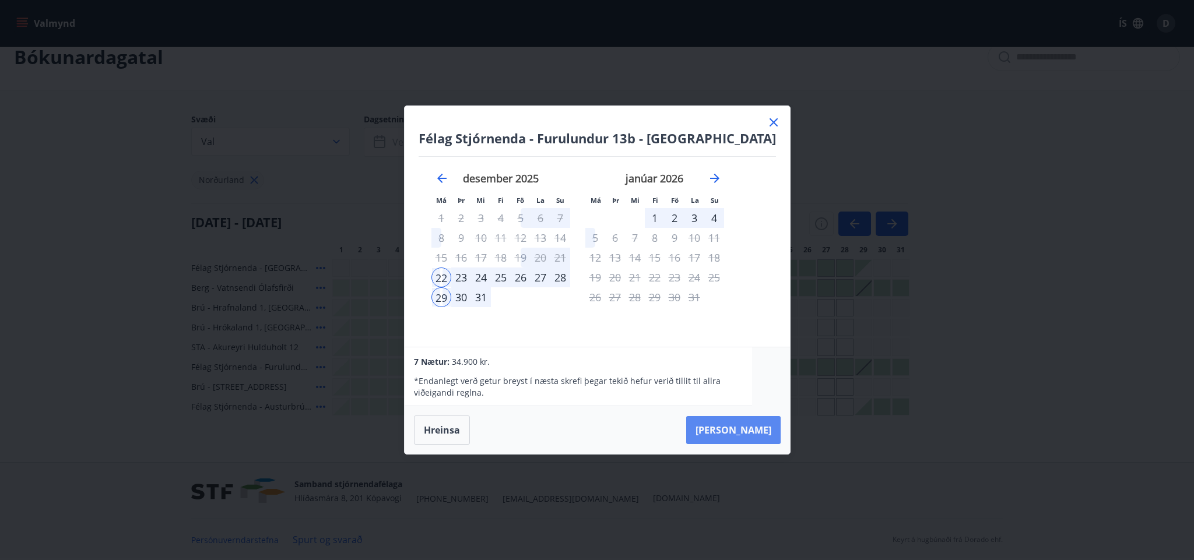
click at [738, 432] on button "[PERSON_NAME]" at bounding box center [733, 430] width 94 height 28
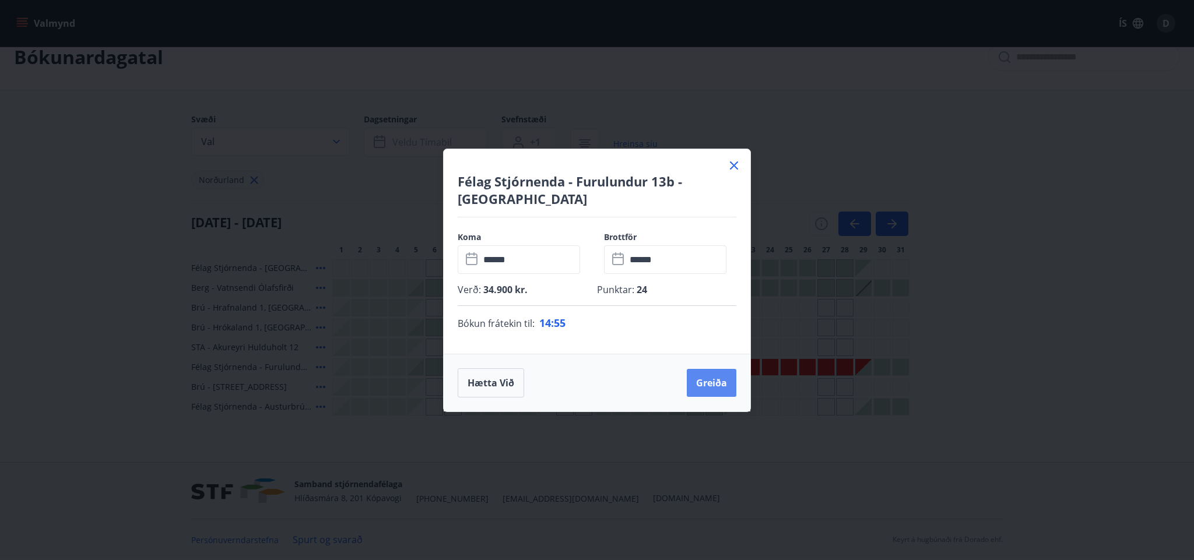
click at [708, 381] on button "Greiða" at bounding box center [712, 383] width 50 height 28
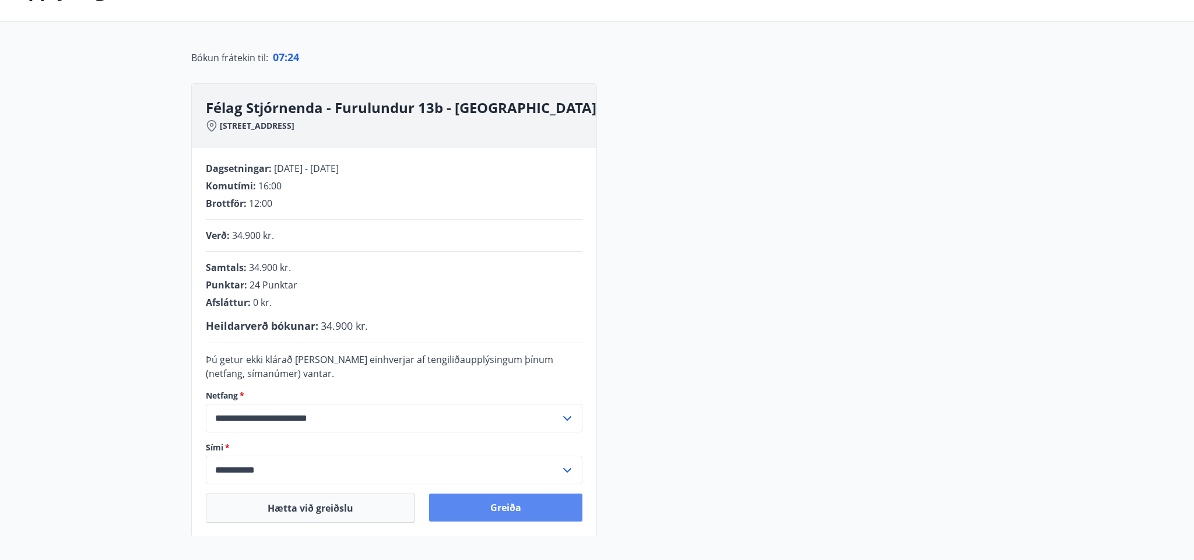
scroll to position [89, 0]
click at [497, 503] on button "Greiða" at bounding box center [505, 508] width 153 height 28
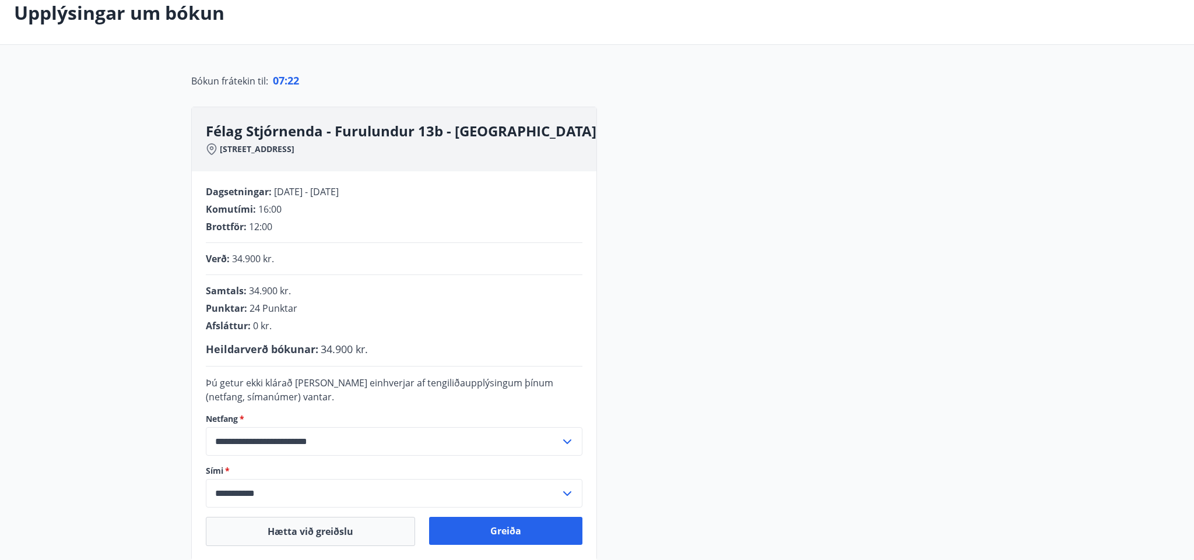
scroll to position [64, 0]
